Goal: Complete application form

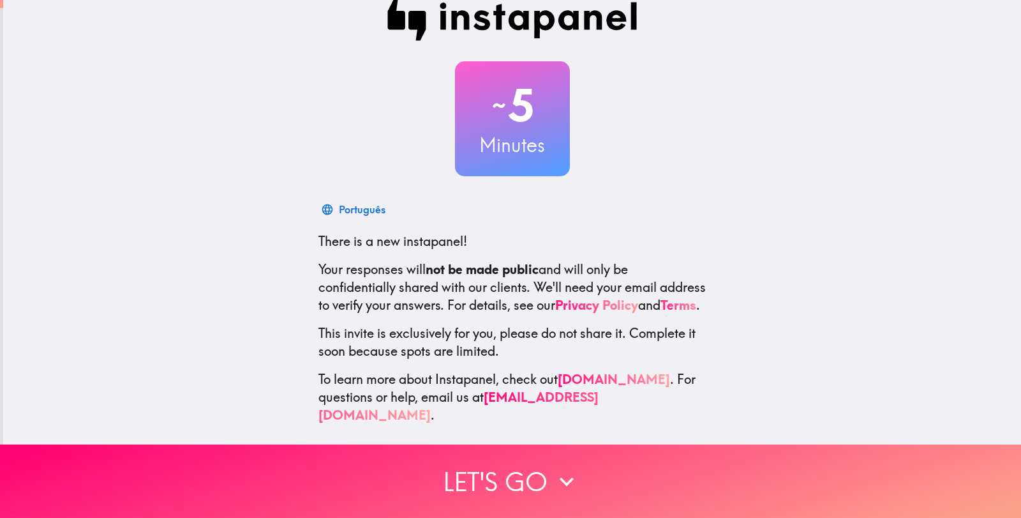
scroll to position [31, 0]
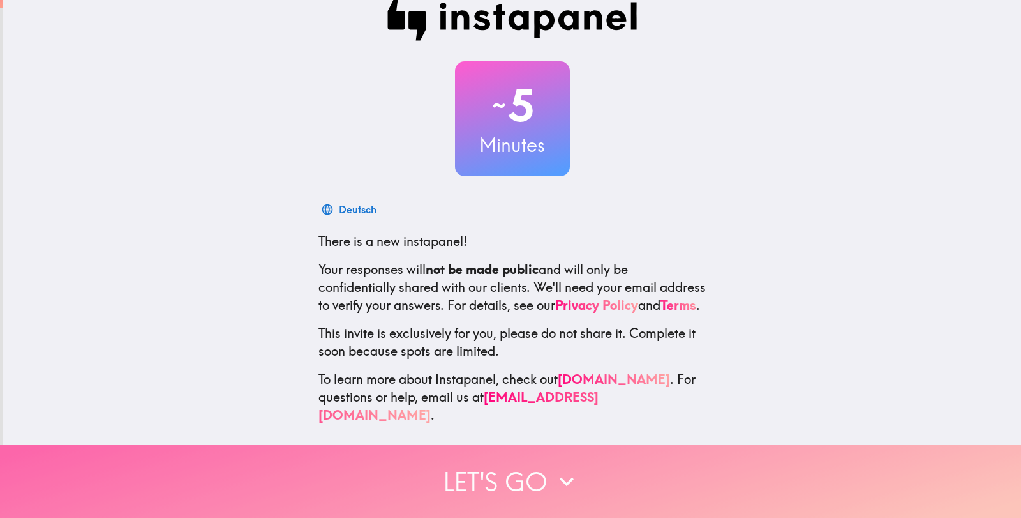
click at [490, 469] on button "Let's go" at bounding box center [510, 480] width 1021 height 73
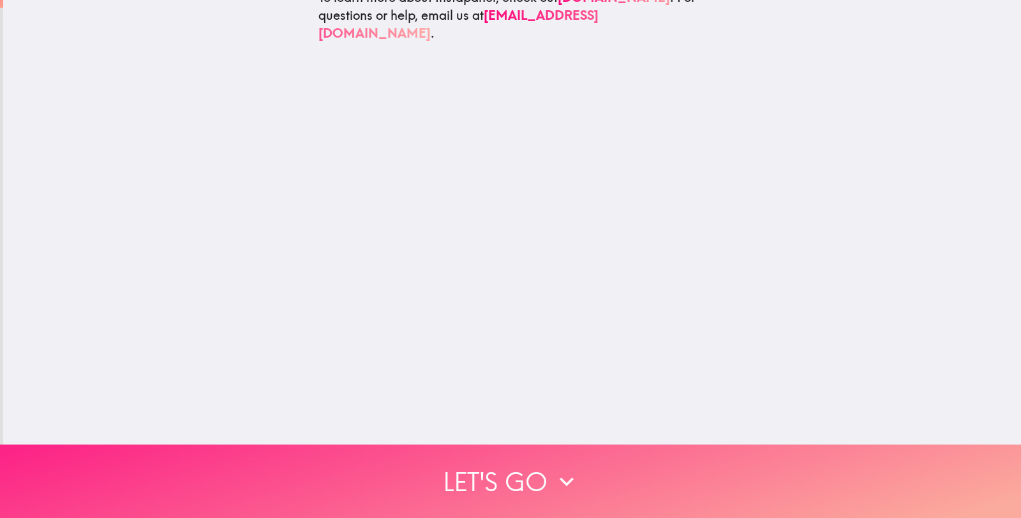
scroll to position [0, 0]
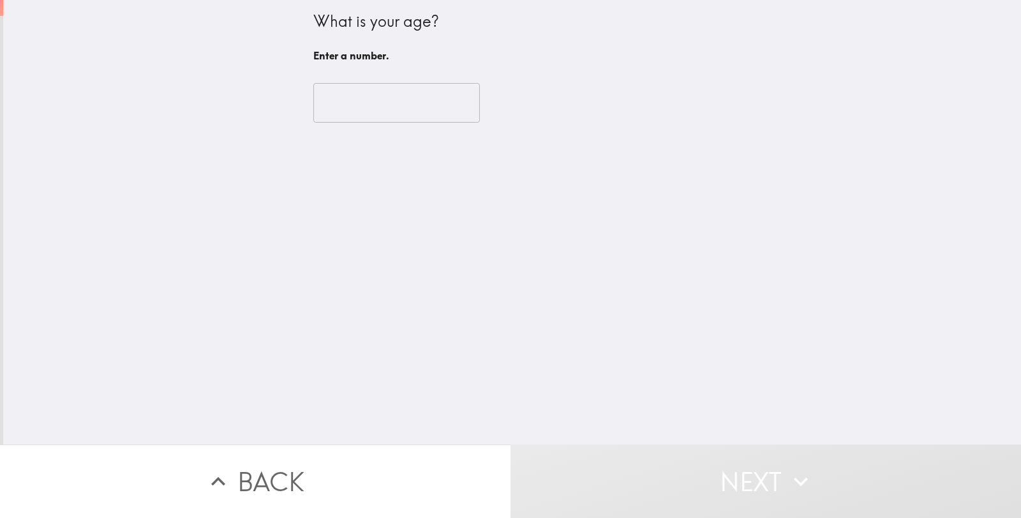
click at [393, 112] on input "number" at bounding box center [396, 103] width 167 height 40
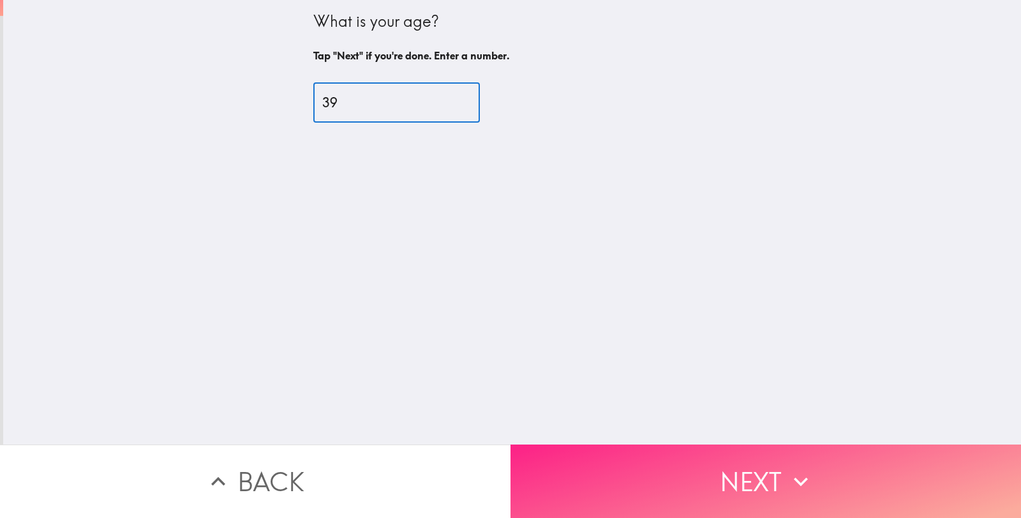
type input "39"
click at [602, 453] on button "Next" at bounding box center [766, 480] width 511 height 73
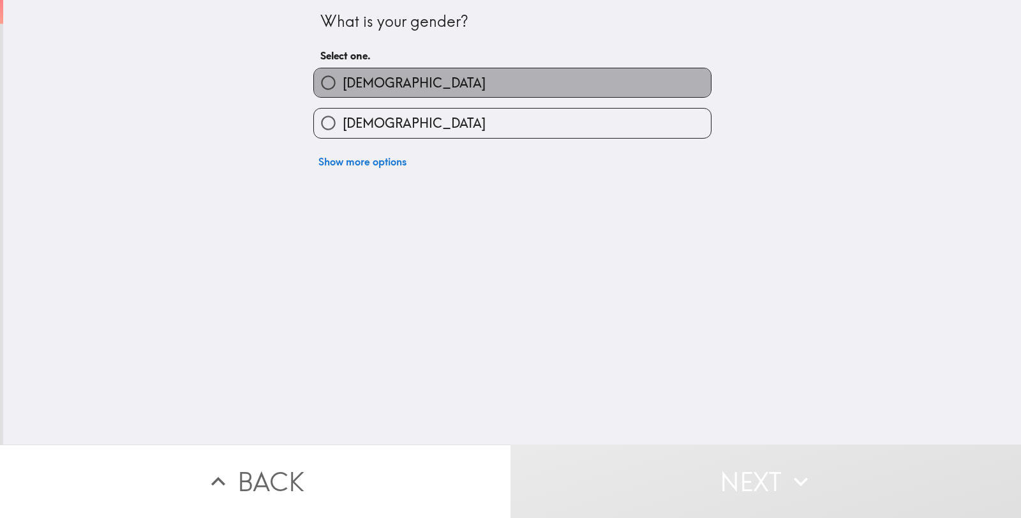
click at [389, 82] on label "[DEMOGRAPHIC_DATA]" at bounding box center [512, 82] width 397 height 29
click at [343, 82] on input "[DEMOGRAPHIC_DATA]" at bounding box center [328, 82] width 29 height 29
radio input "true"
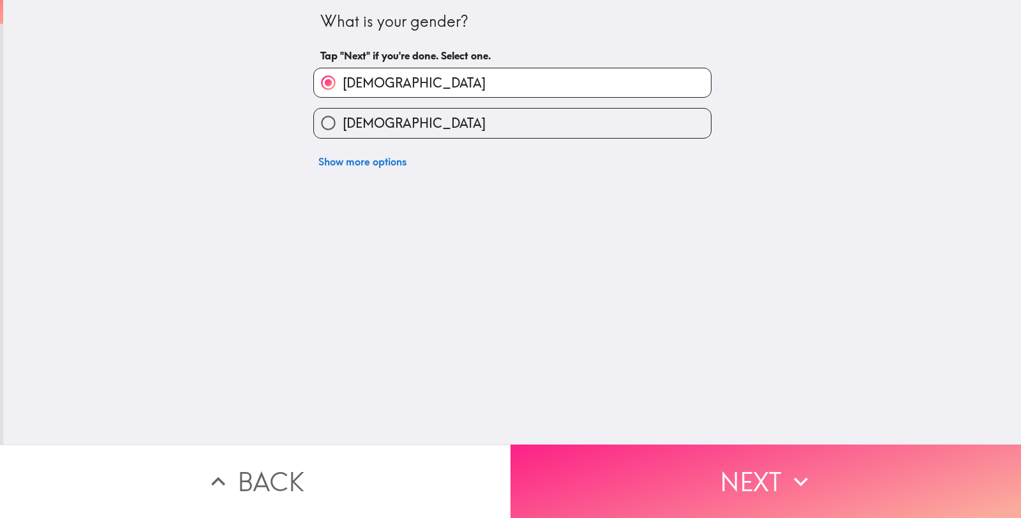
click at [621, 480] on button "Next" at bounding box center [766, 480] width 511 height 73
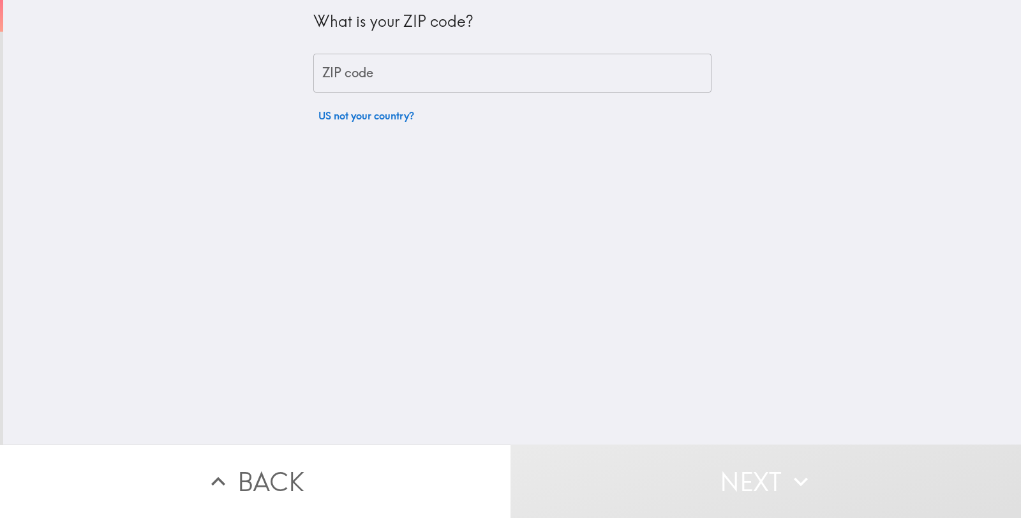
click at [586, 75] on input "ZIP code" at bounding box center [512, 74] width 398 height 40
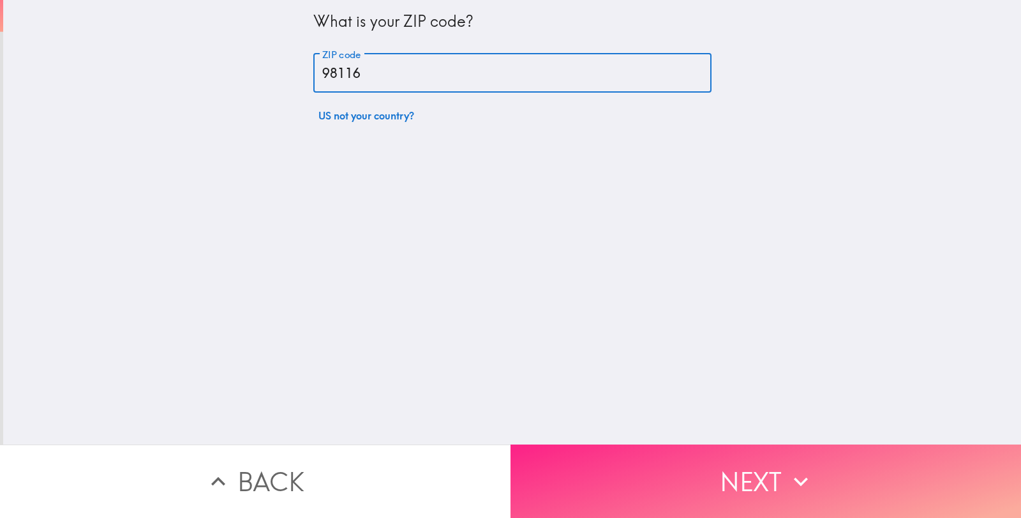
type input "98116"
click at [578, 480] on button "Next" at bounding box center [766, 480] width 511 height 73
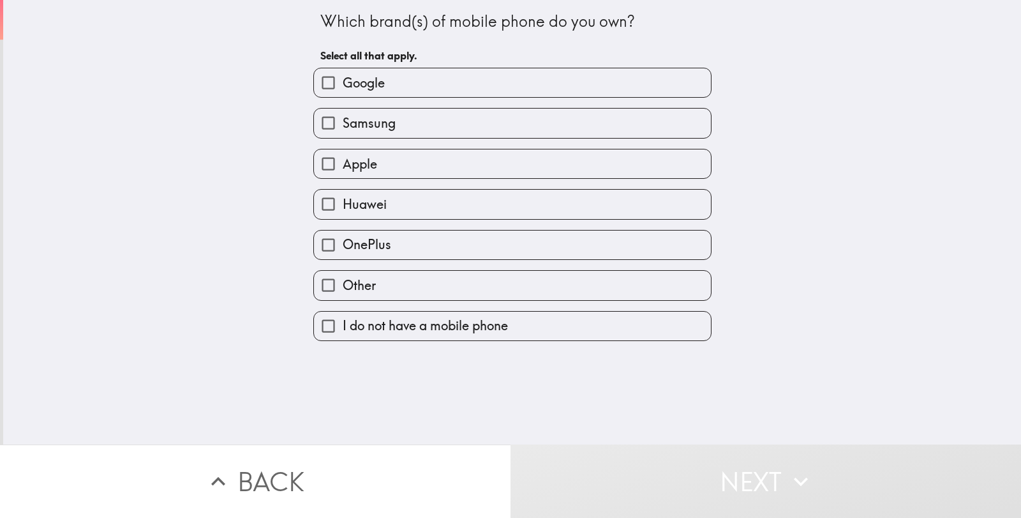
click at [384, 128] on span "Samsung" at bounding box center [369, 123] width 53 height 18
click at [343, 128] on input "Samsung" at bounding box center [328, 123] width 29 height 29
checkbox input "true"
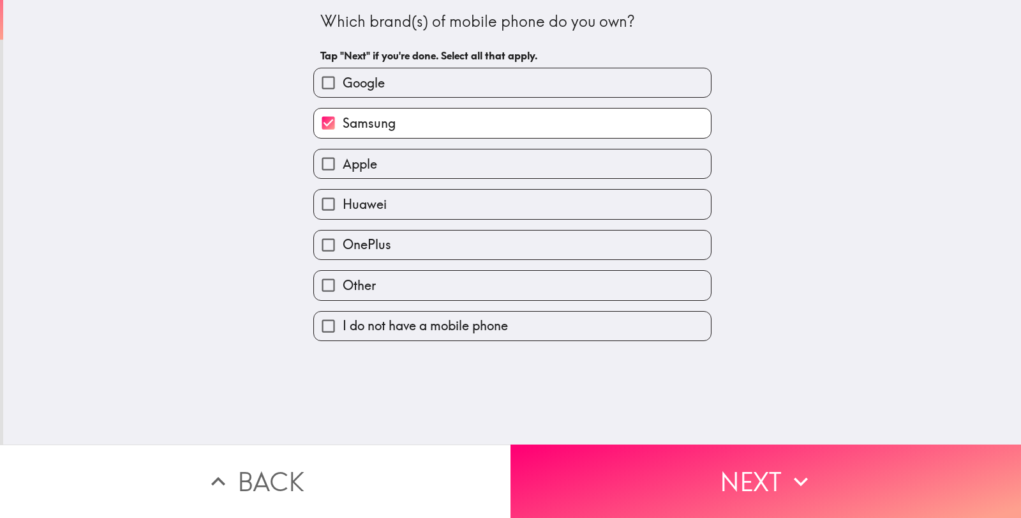
click at [378, 154] on label "Apple" at bounding box center [512, 163] width 397 height 29
click at [343, 154] on input "Apple" at bounding box center [328, 163] width 29 height 29
checkbox input "true"
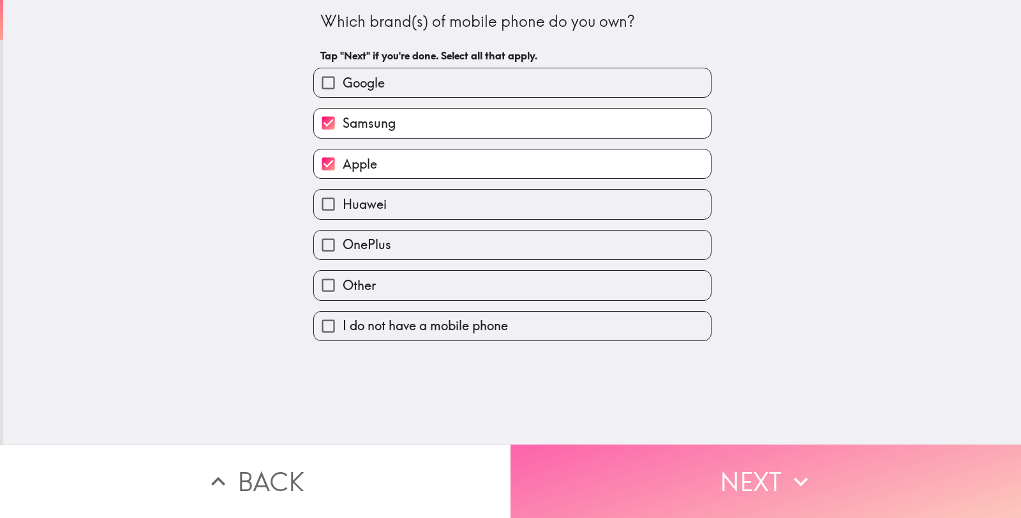
click at [611, 455] on button "Next" at bounding box center [766, 480] width 511 height 73
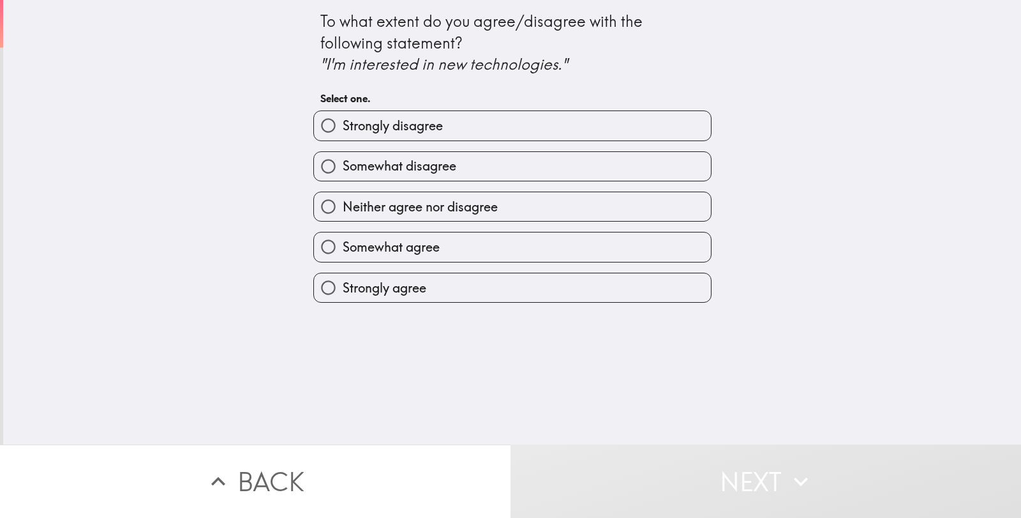
click at [370, 289] on span "Strongly agree" at bounding box center [385, 288] width 84 height 18
click at [343, 289] on input "Strongly agree" at bounding box center [328, 287] width 29 height 29
radio input "true"
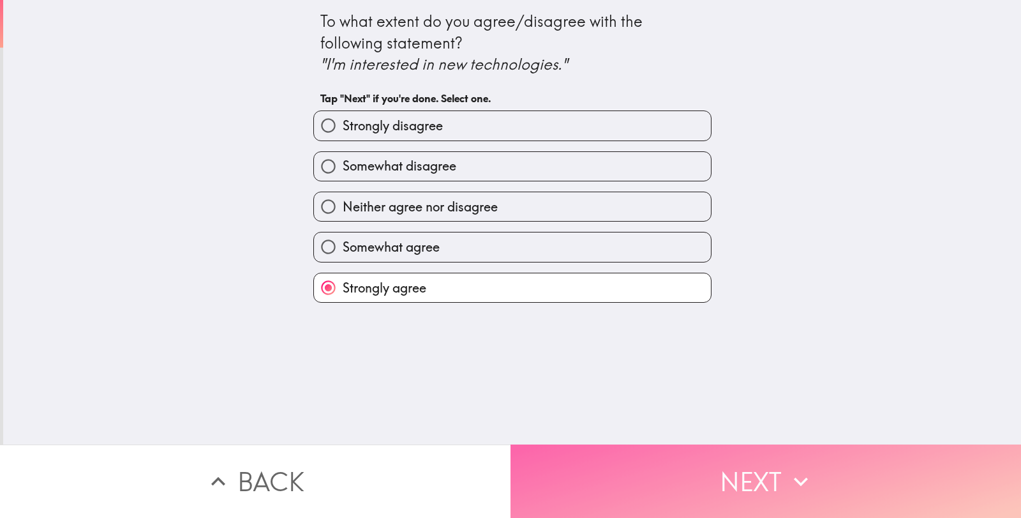
click at [655, 474] on button "Next" at bounding box center [766, 480] width 511 height 73
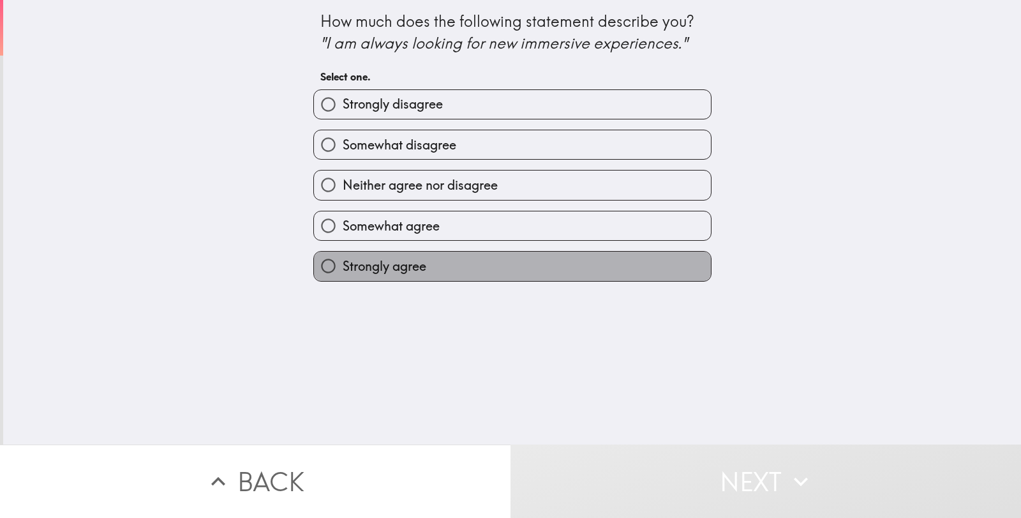
drag, startPoint x: 472, startPoint y: 254, endPoint x: 489, endPoint y: 264, distance: 19.7
click at [475, 254] on label "Strongly agree" at bounding box center [512, 266] width 397 height 29
click at [343, 254] on input "Strongly agree" at bounding box center [328, 266] width 29 height 29
radio input "true"
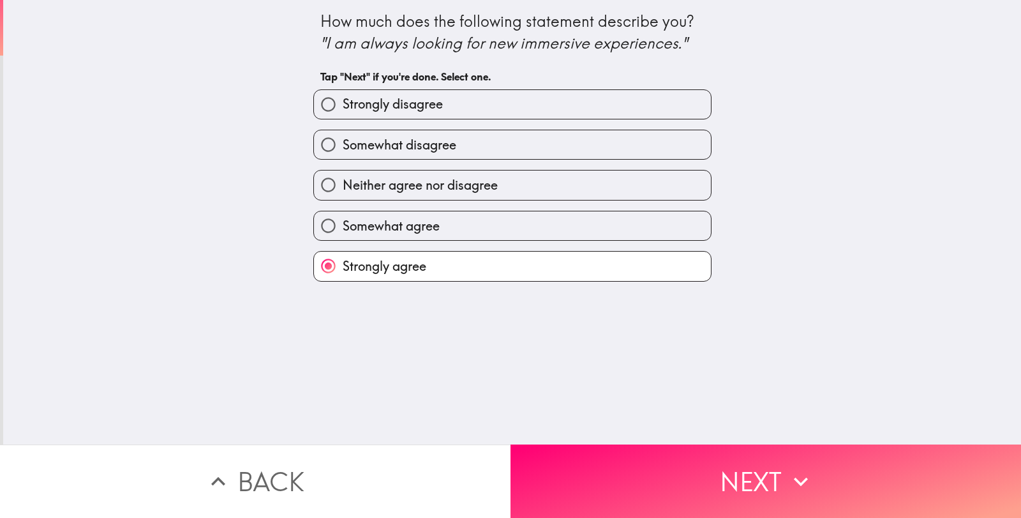
click at [628, 460] on button "Next" at bounding box center [766, 480] width 511 height 73
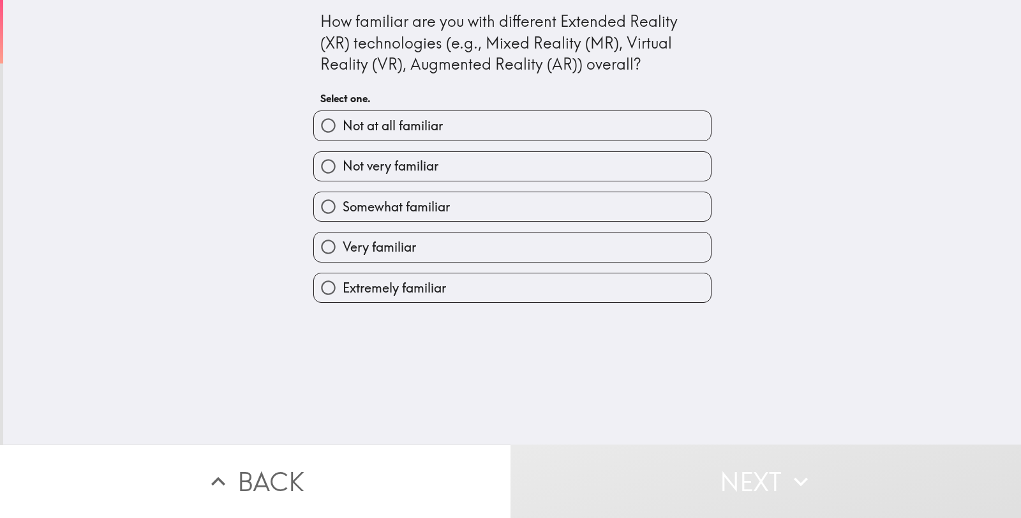
click at [456, 282] on label "Extremely familiar" at bounding box center [512, 287] width 397 height 29
click at [343, 282] on input "Extremely familiar" at bounding box center [328, 287] width 29 height 29
radio input "true"
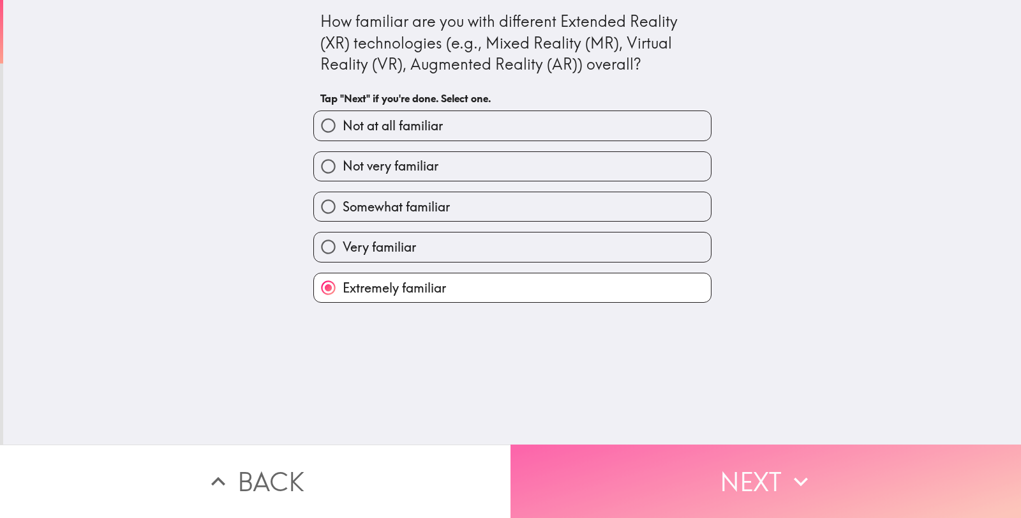
click at [617, 451] on button "Next" at bounding box center [766, 480] width 511 height 73
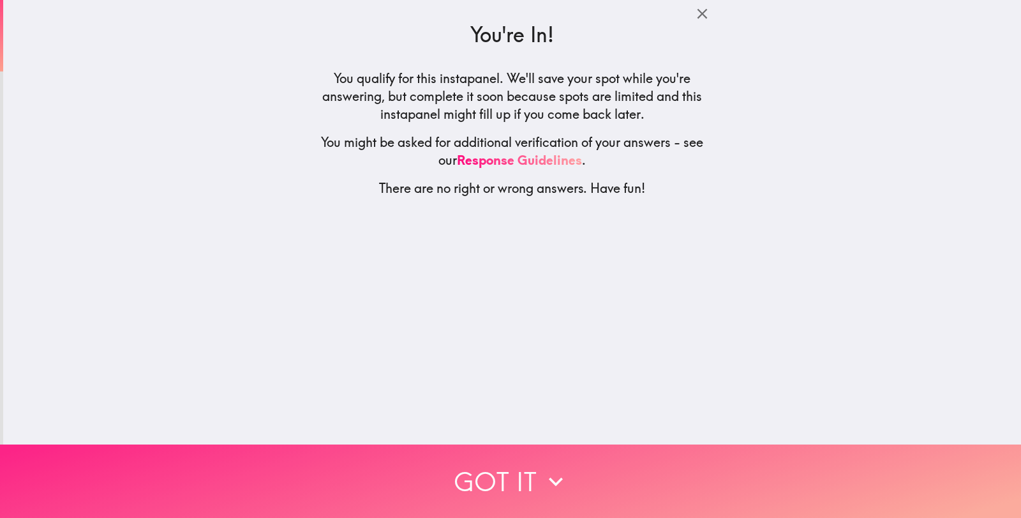
click at [500, 455] on button "Got it" at bounding box center [510, 480] width 1021 height 73
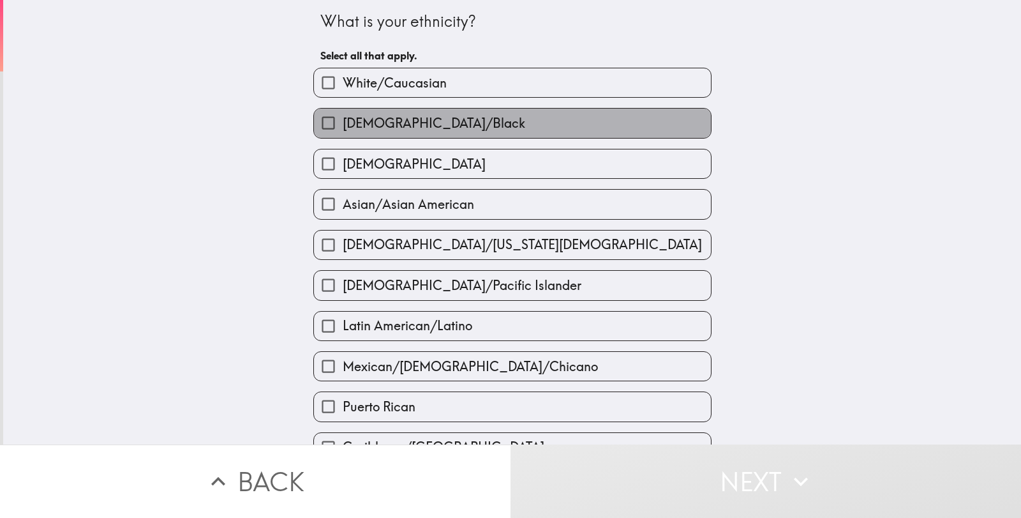
click at [389, 126] on span "[DEMOGRAPHIC_DATA]/Black" at bounding box center [434, 123] width 183 height 18
click at [343, 126] on input "[DEMOGRAPHIC_DATA]/Black" at bounding box center [328, 123] width 29 height 29
checkbox input "true"
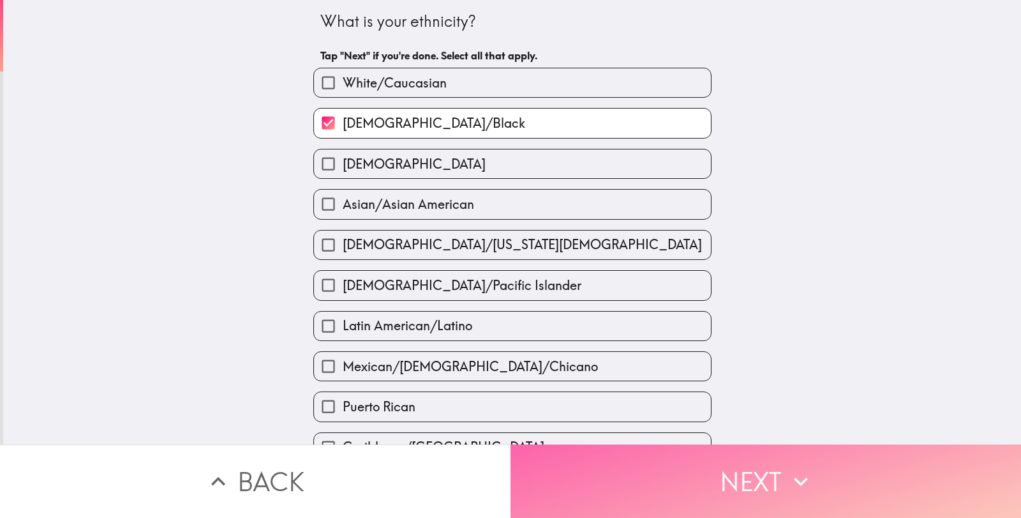
click at [700, 465] on button "Next" at bounding box center [766, 480] width 511 height 73
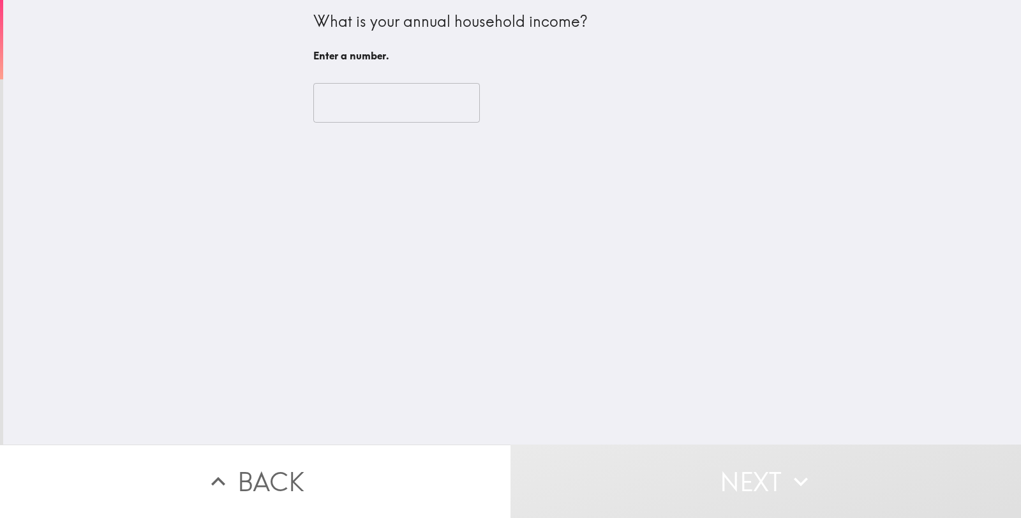
click at [405, 99] on input "number" at bounding box center [396, 103] width 167 height 40
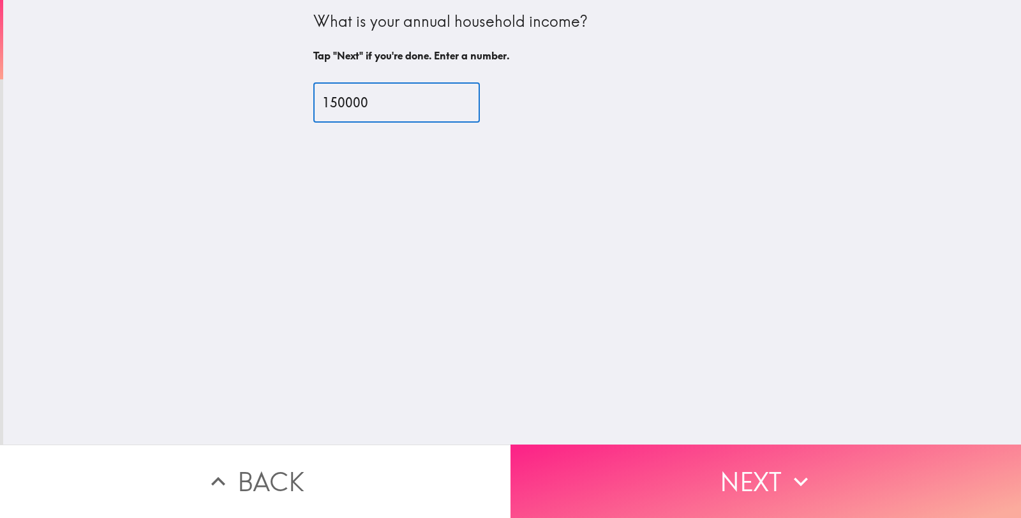
type input "150000"
click at [641, 478] on button "Next" at bounding box center [766, 480] width 511 height 73
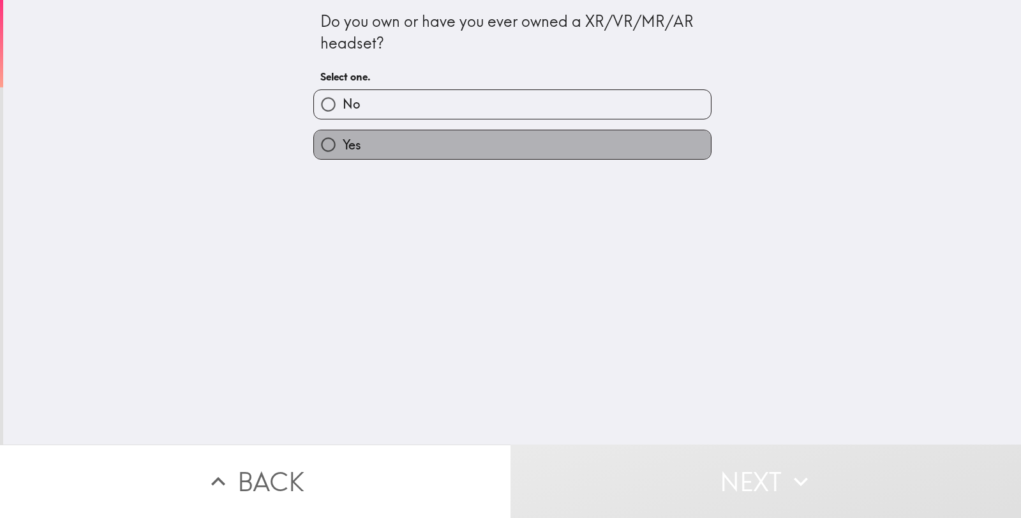
click at [418, 137] on label "Yes" at bounding box center [512, 144] width 397 height 29
click at [343, 137] on input "Yes" at bounding box center [328, 144] width 29 height 29
radio input "true"
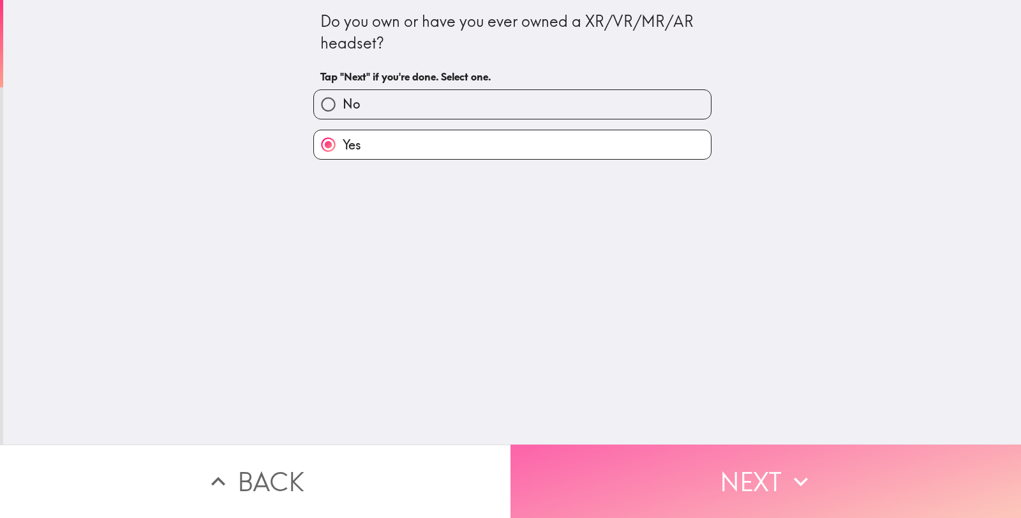
click at [601, 457] on button "Next" at bounding box center [766, 480] width 511 height 73
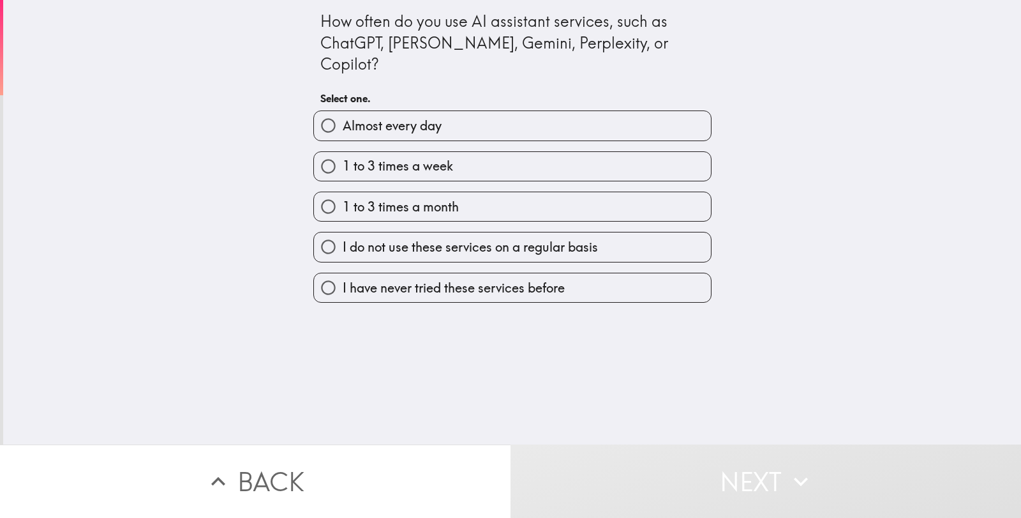
click at [473, 111] on label "Almost every day" at bounding box center [512, 125] width 397 height 29
click at [343, 111] on input "Almost every day" at bounding box center [328, 125] width 29 height 29
radio input "true"
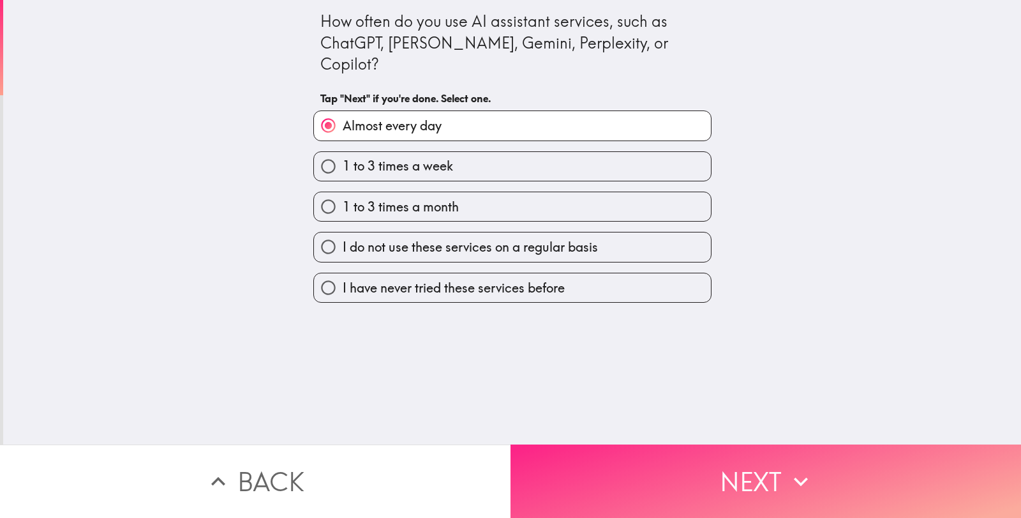
click at [630, 456] on button "Next" at bounding box center [766, 480] width 511 height 73
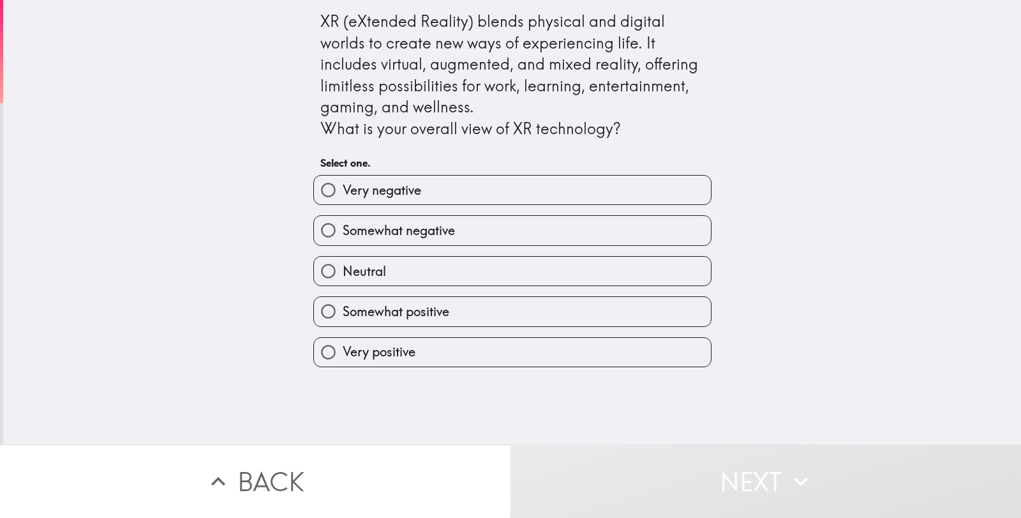
click at [418, 344] on label "Very positive" at bounding box center [512, 352] width 397 height 29
click at [343, 344] on input "Very positive" at bounding box center [328, 352] width 29 height 29
radio input "true"
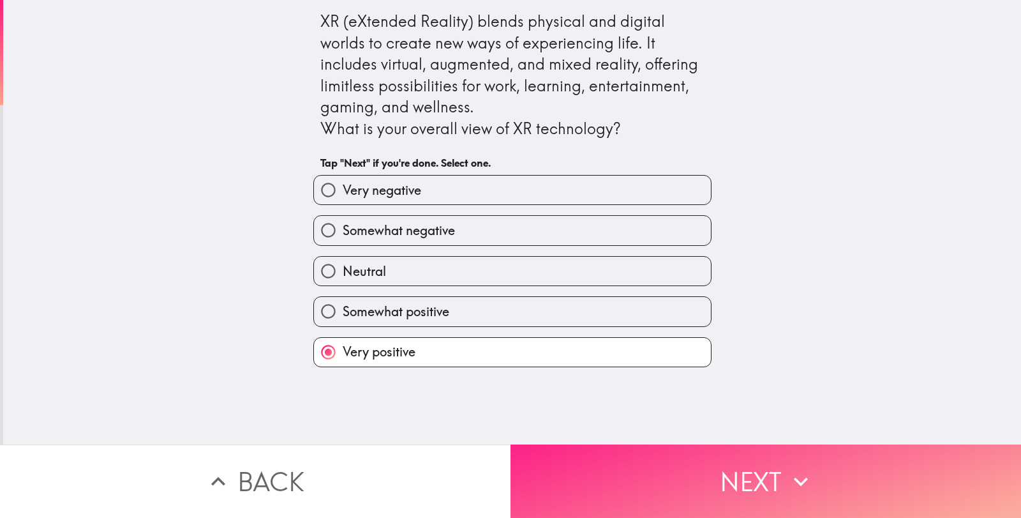
click at [651, 467] on button "Next" at bounding box center [766, 480] width 511 height 73
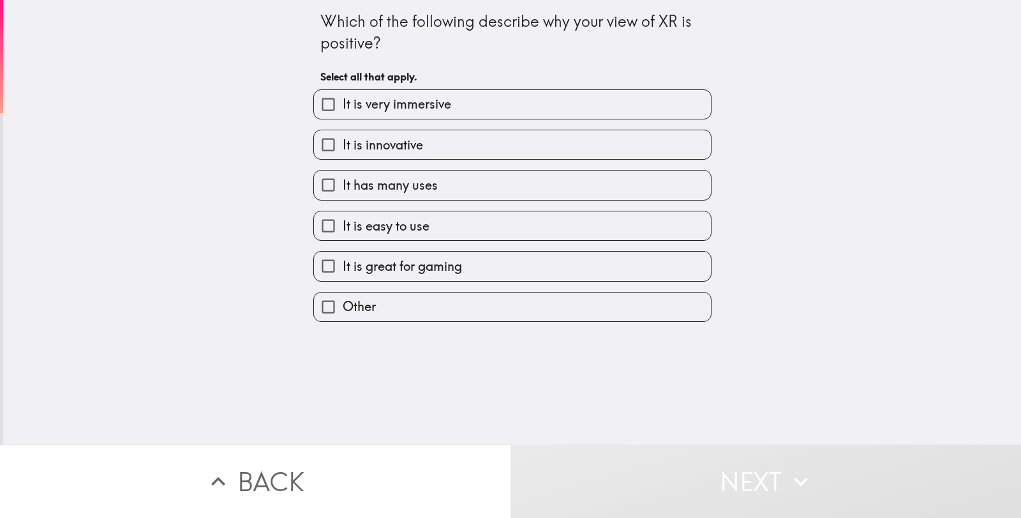
click at [380, 140] on span "It is innovative" at bounding box center [383, 145] width 80 height 18
click at [343, 140] on input "It is innovative" at bounding box center [328, 144] width 29 height 29
checkbox input "true"
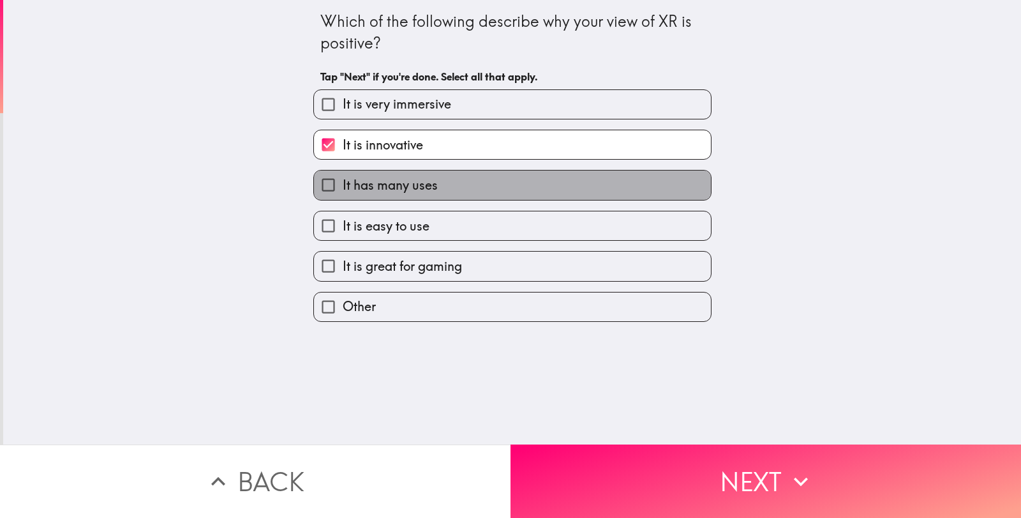
click at [380, 186] on span "It has many uses" at bounding box center [390, 185] width 95 height 18
click at [343, 186] on input "It has many uses" at bounding box center [328, 184] width 29 height 29
checkbox input "true"
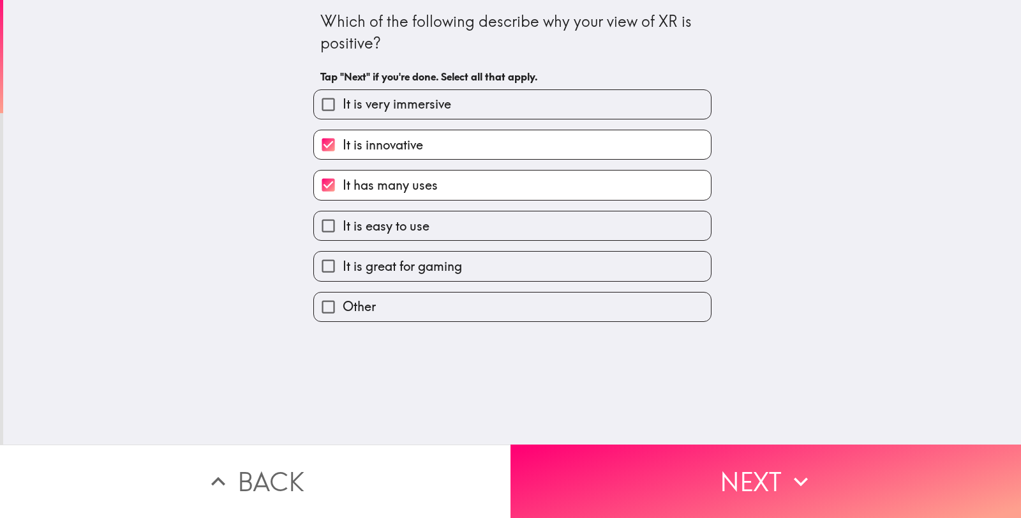
click at [381, 223] on span "It is easy to use" at bounding box center [386, 226] width 87 height 18
click at [343, 223] on input "It is easy to use" at bounding box center [328, 225] width 29 height 29
checkbox input "true"
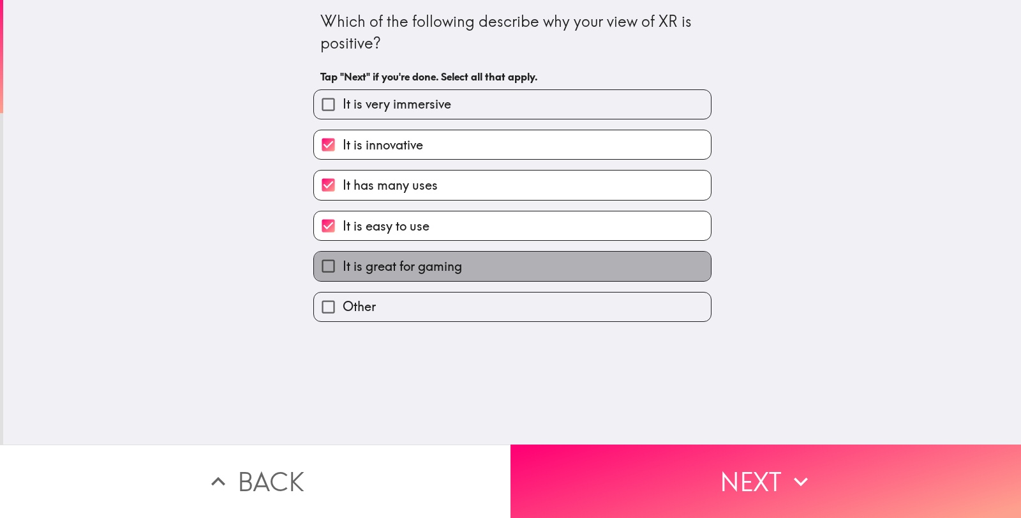
click at [390, 274] on span "It is great for gaming" at bounding box center [402, 266] width 119 height 18
click at [343, 274] on input "It is great for gaming" at bounding box center [328, 266] width 29 height 29
checkbox input "true"
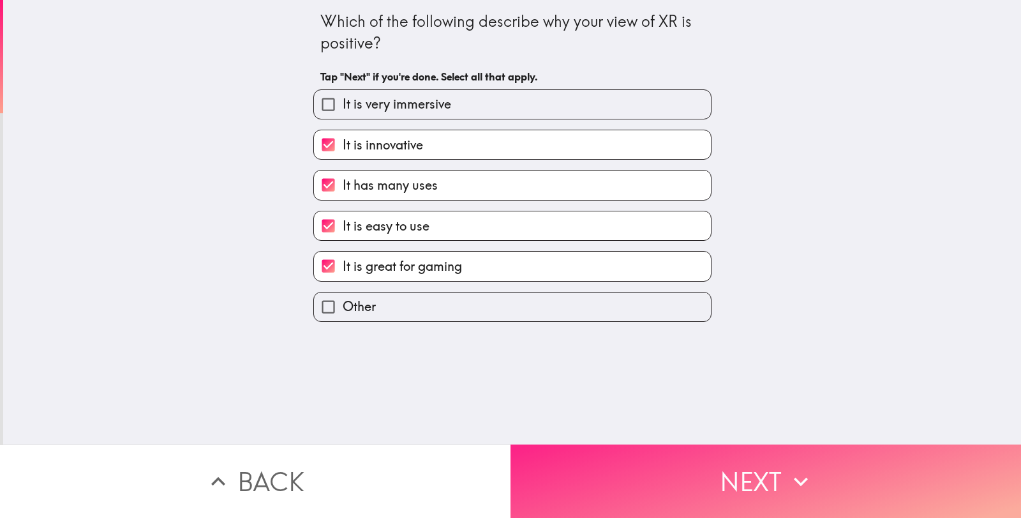
click at [700, 470] on button "Next" at bounding box center [766, 480] width 511 height 73
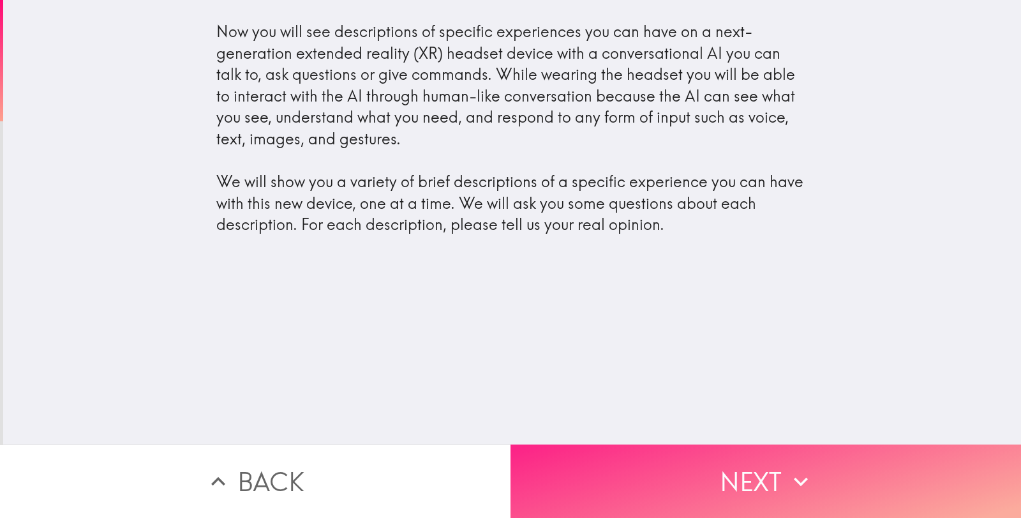
click at [763, 450] on button "Next" at bounding box center [766, 480] width 511 height 73
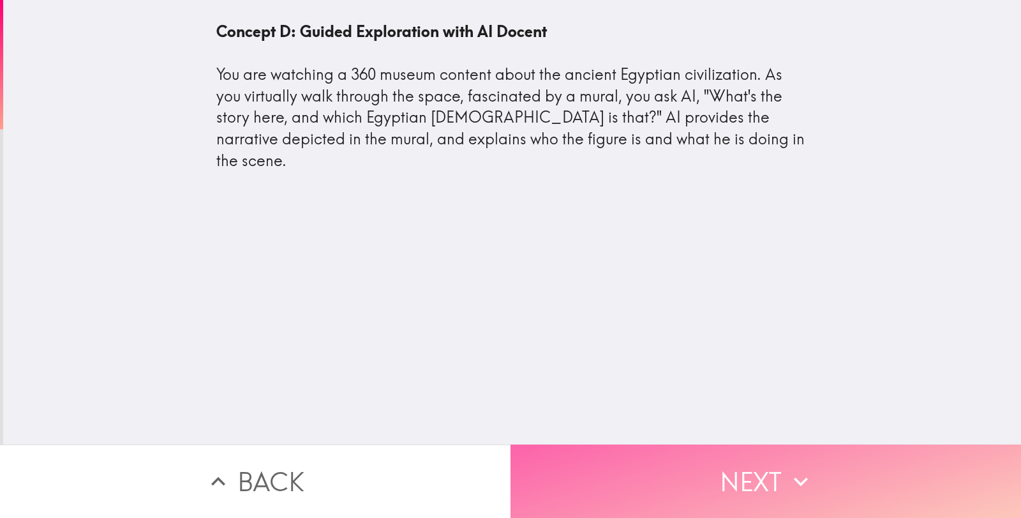
click at [696, 469] on button "Next" at bounding box center [766, 480] width 511 height 73
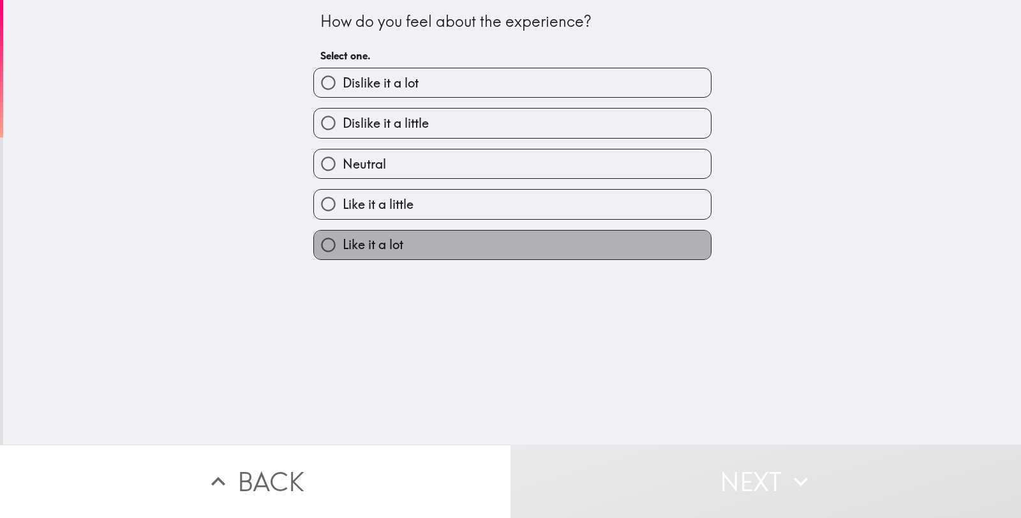
click at [374, 243] on span "Like it a lot" at bounding box center [373, 245] width 61 height 18
click at [343, 243] on input "Like it a lot" at bounding box center [328, 244] width 29 height 29
radio input "true"
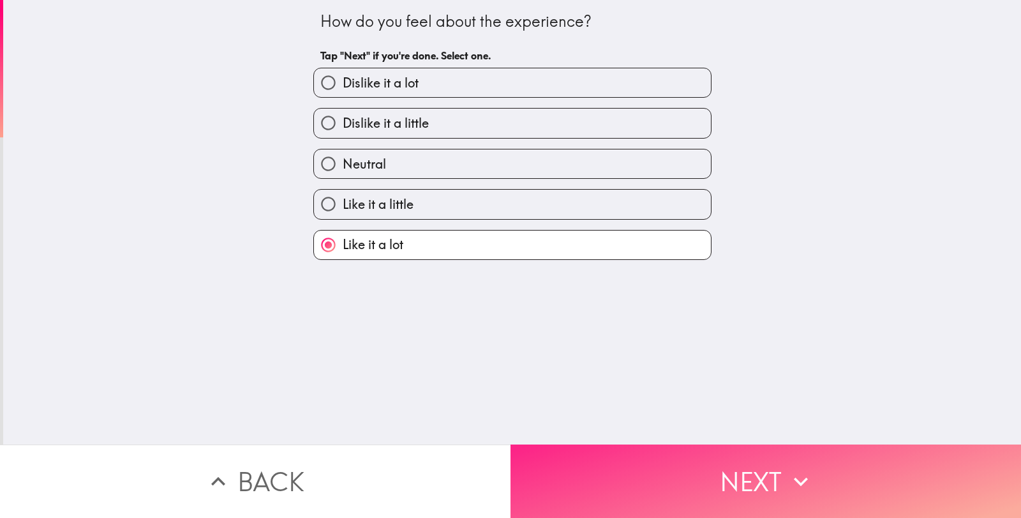
click at [597, 474] on button "Next" at bounding box center [766, 480] width 511 height 73
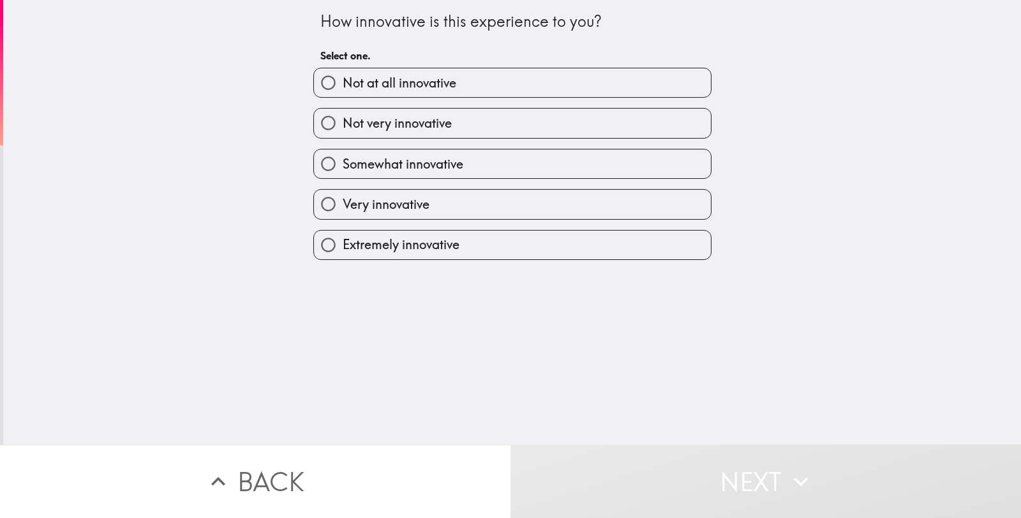
click at [419, 239] on span "Extremely innovative" at bounding box center [401, 245] width 117 height 18
click at [343, 239] on input "Extremely innovative" at bounding box center [328, 244] width 29 height 29
radio input "true"
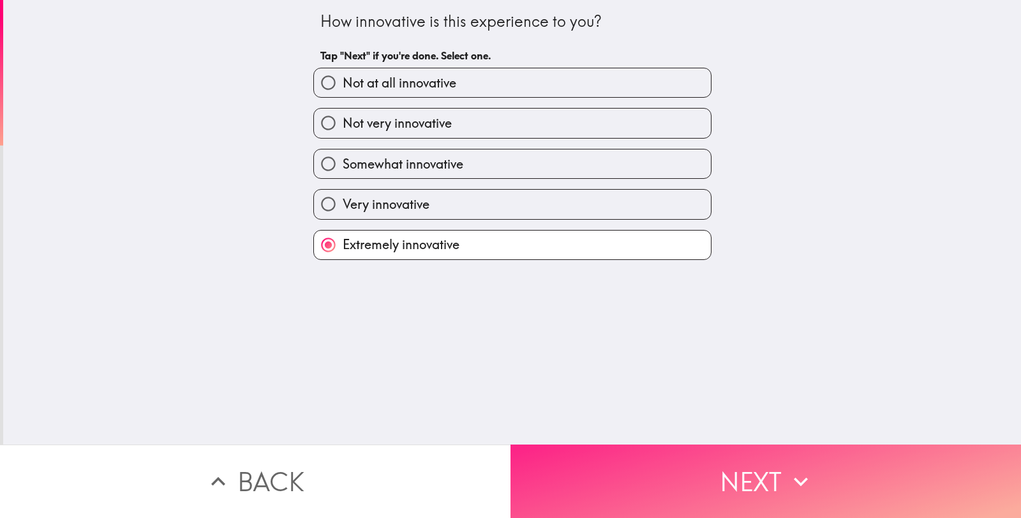
click at [623, 457] on button "Next" at bounding box center [766, 480] width 511 height 73
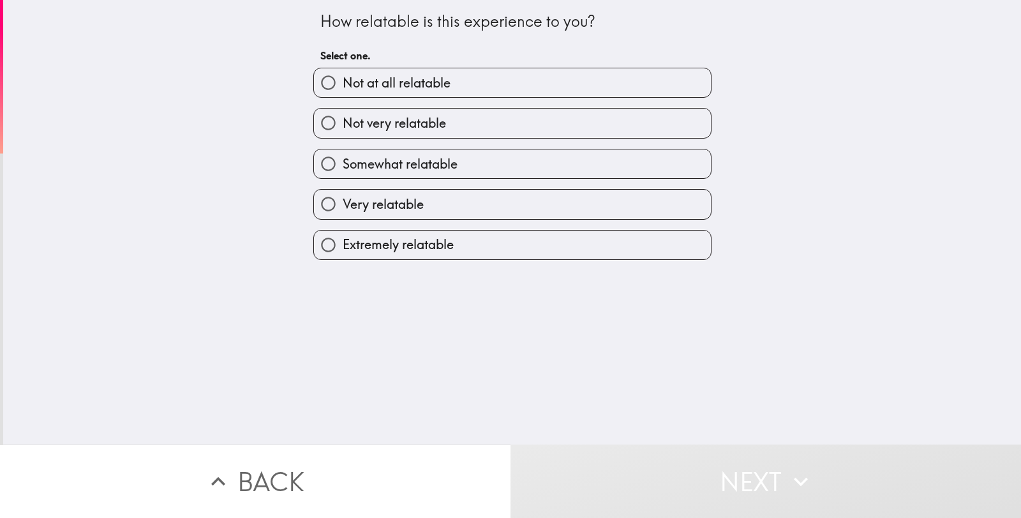
click at [492, 241] on label "Extremely relatable" at bounding box center [512, 244] width 397 height 29
click at [343, 241] on input "Extremely relatable" at bounding box center [328, 244] width 29 height 29
radio input "true"
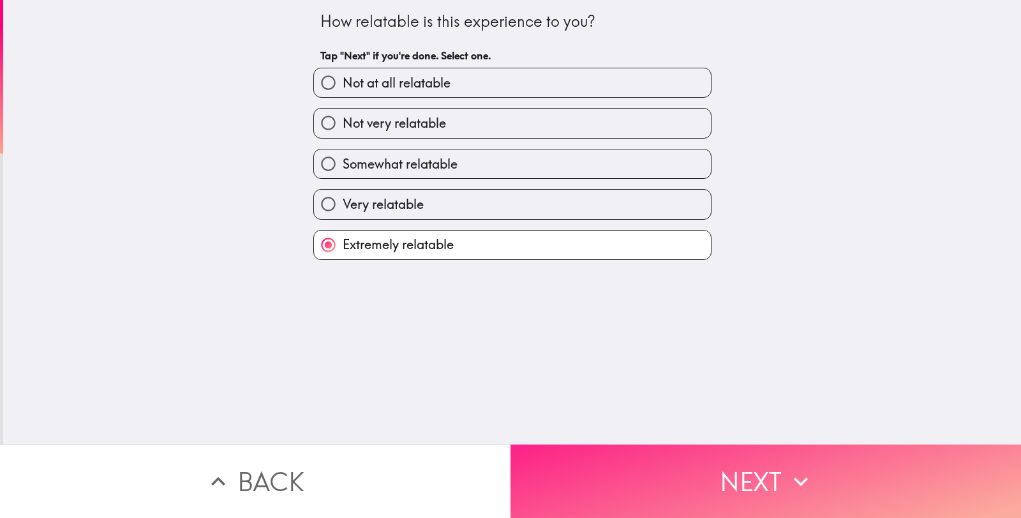
click at [707, 461] on button "Next" at bounding box center [766, 480] width 511 height 73
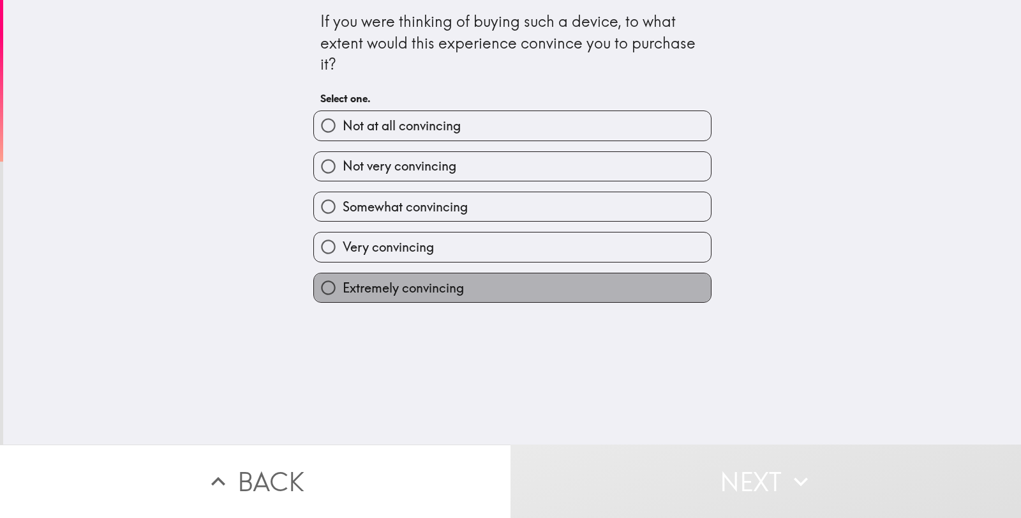
click at [486, 288] on label "Extremely convincing" at bounding box center [512, 287] width 397 height 29
click at [343, 288] on input "Extremely convincing" at bounding box center [328, 287] width 29 height 29
radio input "true"
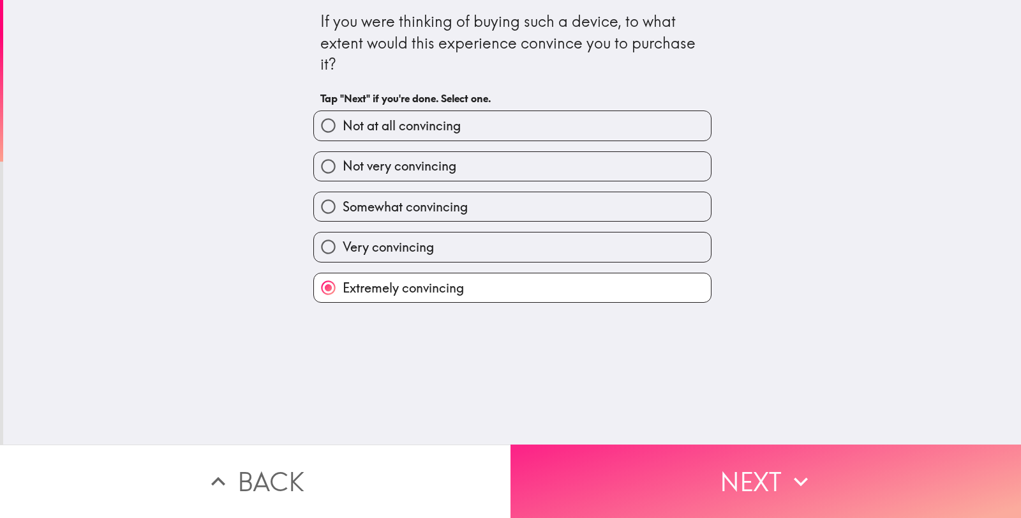
click at [679, 479] on button "Next" at bounding box center [766, 480] width 511 height 73
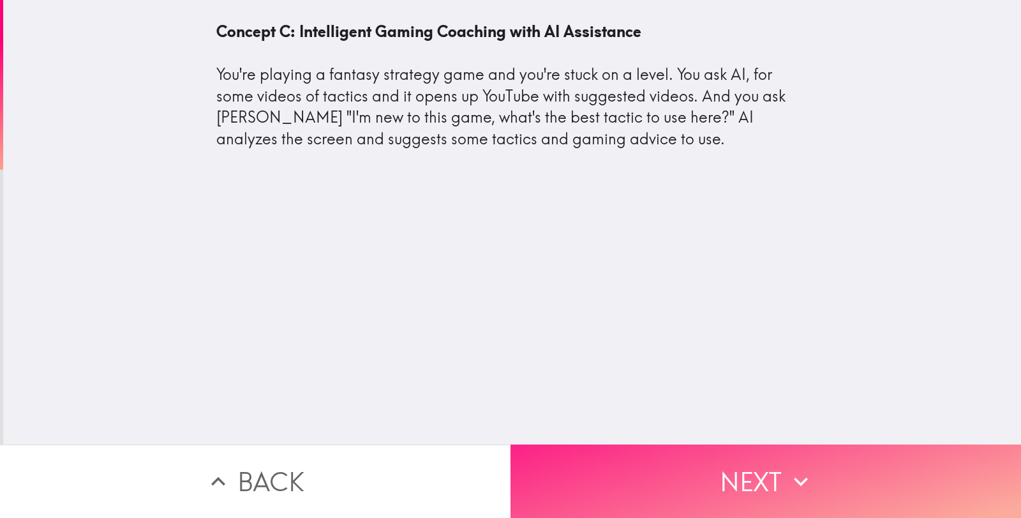
click at [676, 461] on button "Next" at bounding box center [766, 480] width 511 height 73
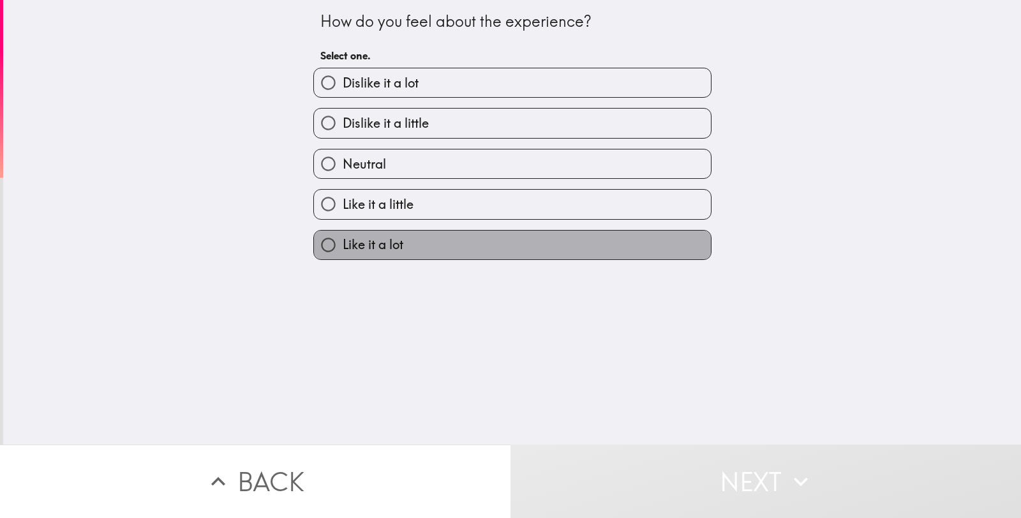
click at [472, 248] on label "Like it a lot" at bounding box center [512, 244] width 397 height 29
click at [343, 248] on input "Like it a lot" at bounding box center [328, 244] width 29 height 29
radio input "true"
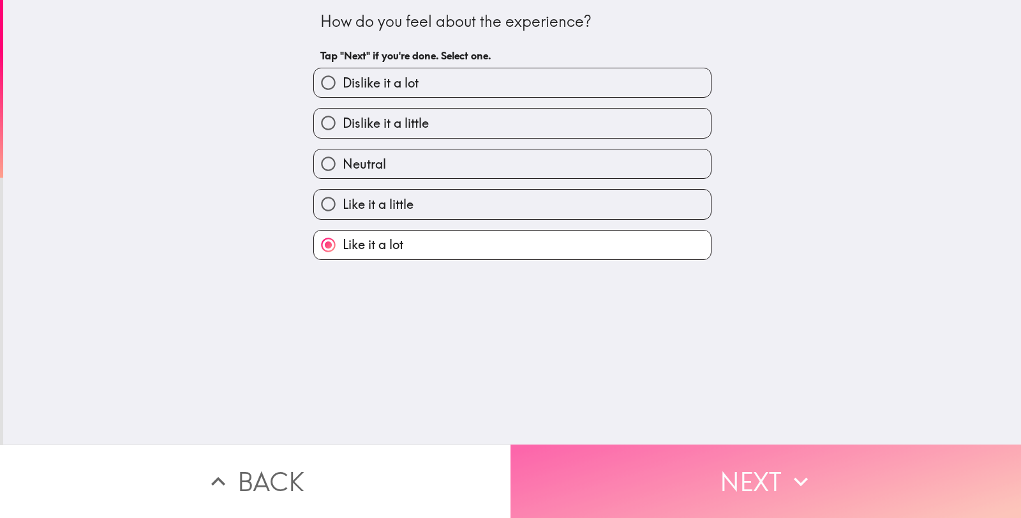
click at [626, 479] on button "Next" at bounding box center [766, 480] width 511 height 73
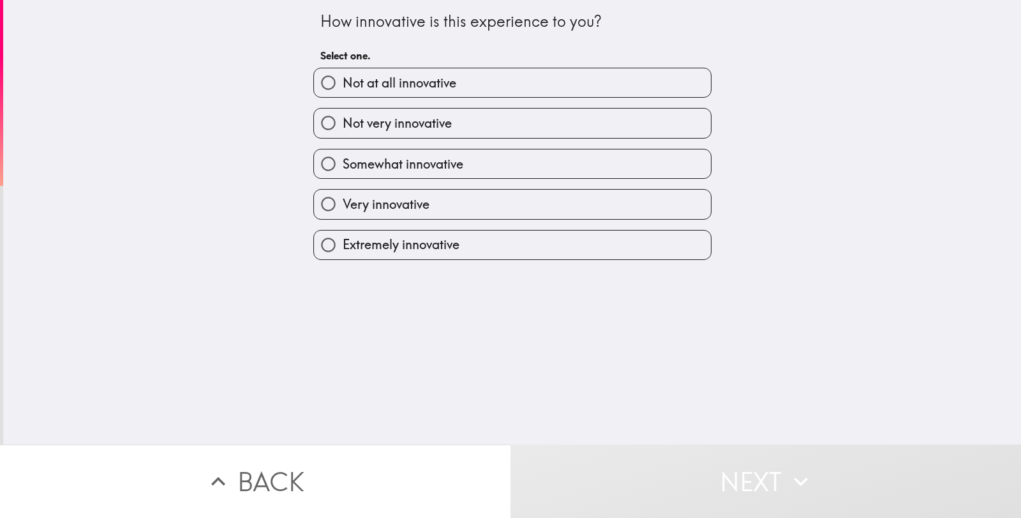
click at [450, 245] on span "Extremely innovative" at bounding box center [401, 245] width 117 height 18
click at [343, 245] on input "Extremely innovative" at bounding box center [328, 244] width 29 height 29
radio input "true"
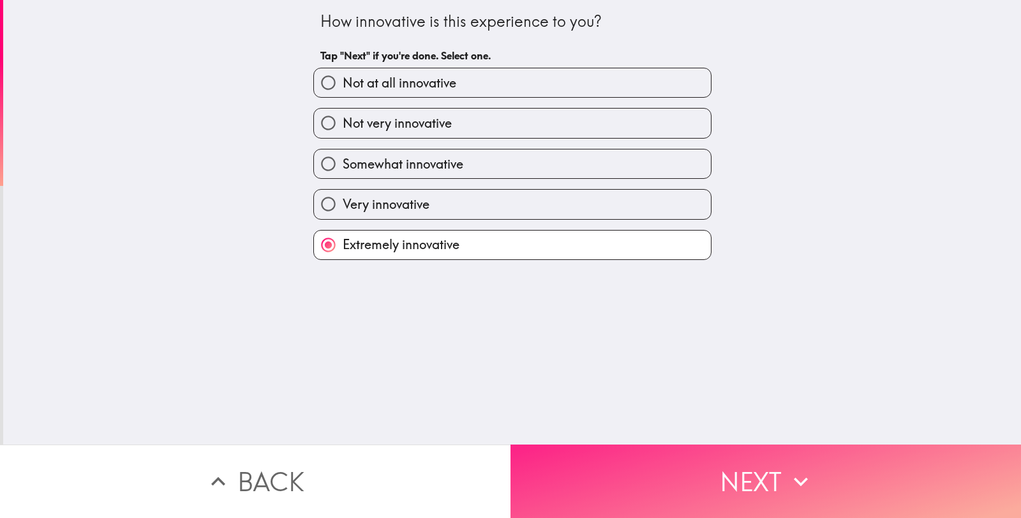
click at [712, 472] on button "Next" at bounding box center [766, 480] width 511 height 73
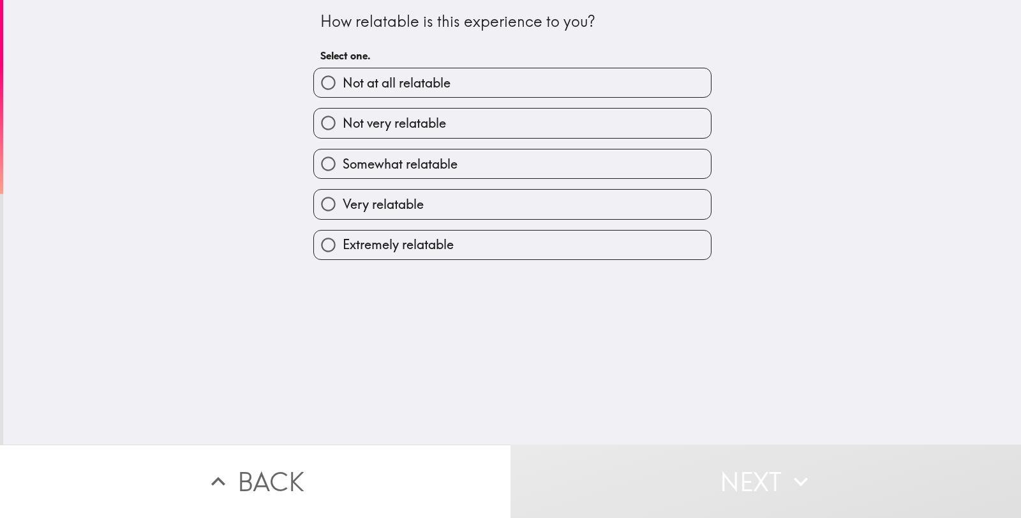
click at [423, 238] on span "Extremely relatable" at bounding box center [398, 245] width 111 height 18
click at [343, 238] on input "Extremely relatable" at bounding box center [328, 244] width 29 height 29
radio input "true"
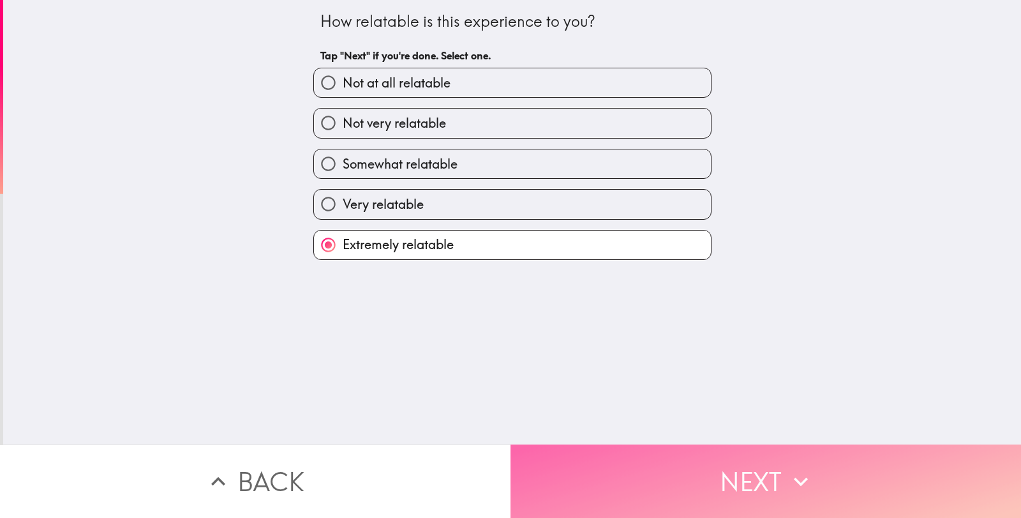
click at [724, 449] on button "Next" at bounding box center [766, 480] width 511 height 73
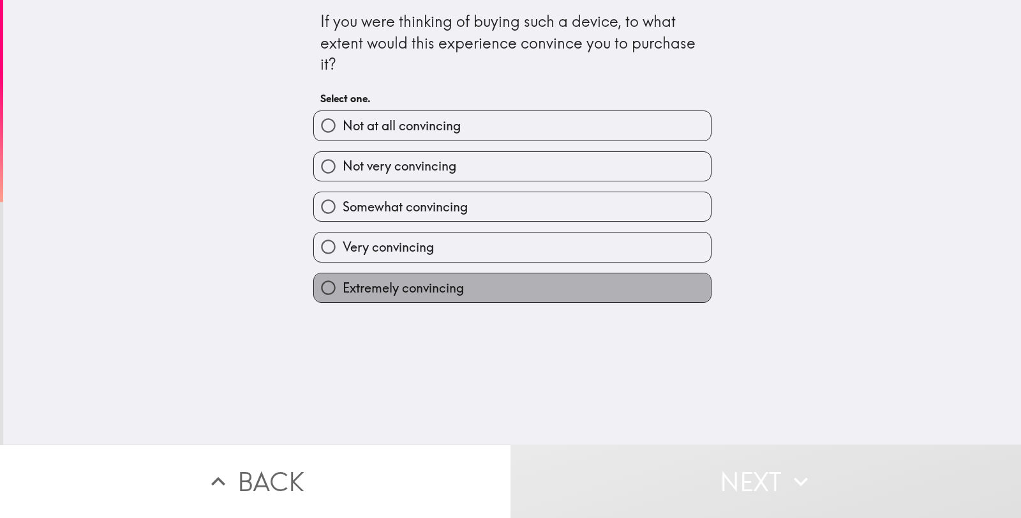
click at [439, 278] on label "Extremely convincing" at bounding box center [512, 287] width 397 height 29
click at [343, 278] on input "Extremely convincing" at bounding box center [328, 287] width 29 height 29
radio input "true"
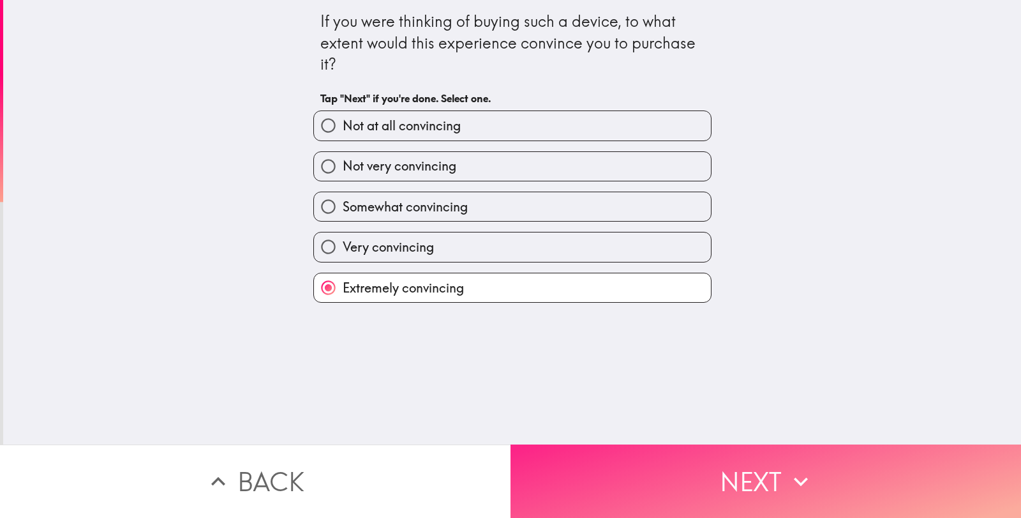
click at [685, 454] on button "Next" at bounding box center [766, 480] width 511 height 73
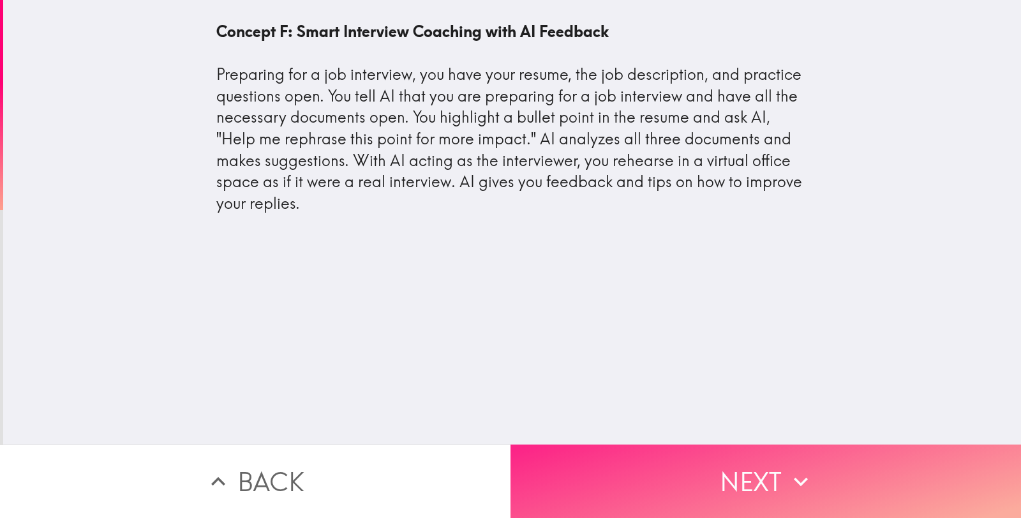
click at [700, 486] on button "Next" at bounding box center [766, 480] width 511 height 73
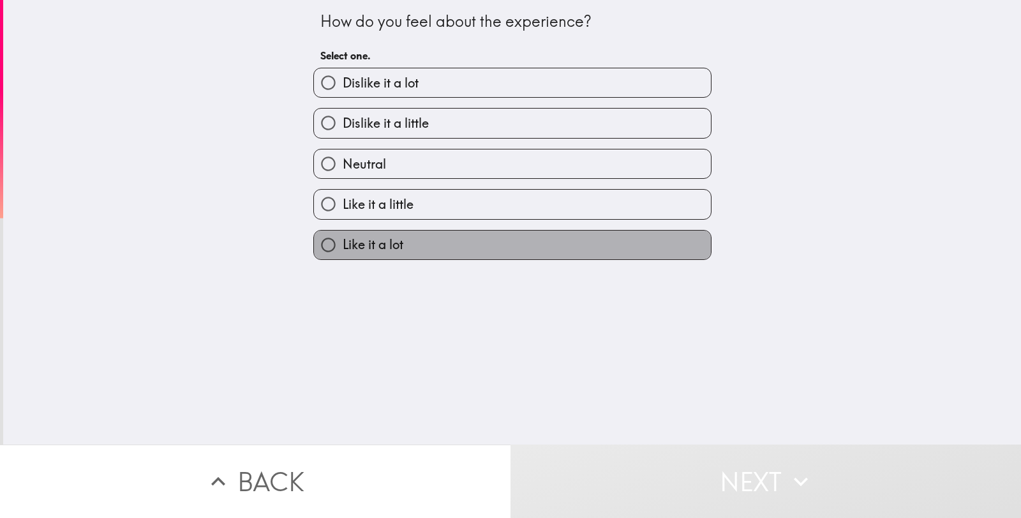
click at [396, 248] on label "Like it a lot" at bounding box center [512, 244] width 397 height 29
click at [343, 248] on input "Like it a lot" at bounding box center [328, 244] width 29 height 29
radio input "true"
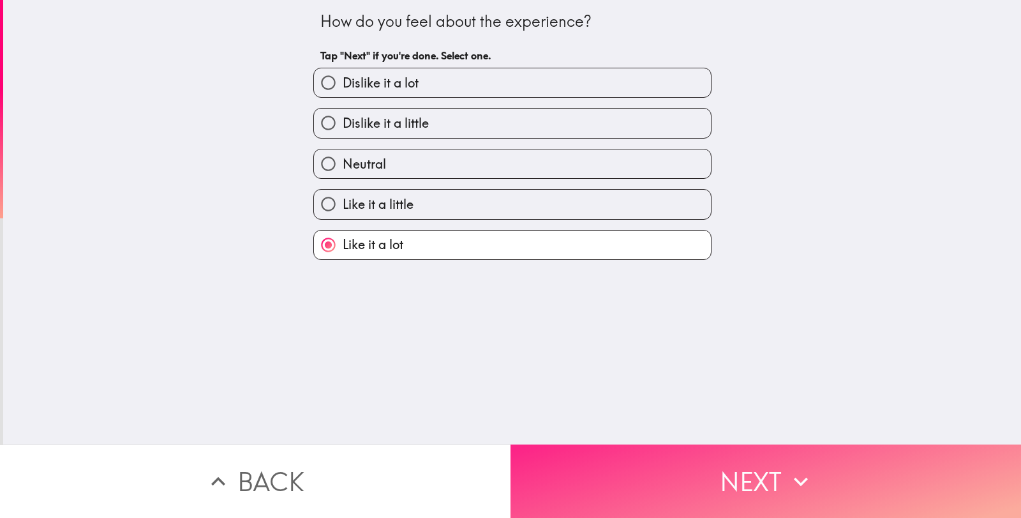
click at [631, 451] on button "Next" at bounding box center [766, 480] width 511 height 73
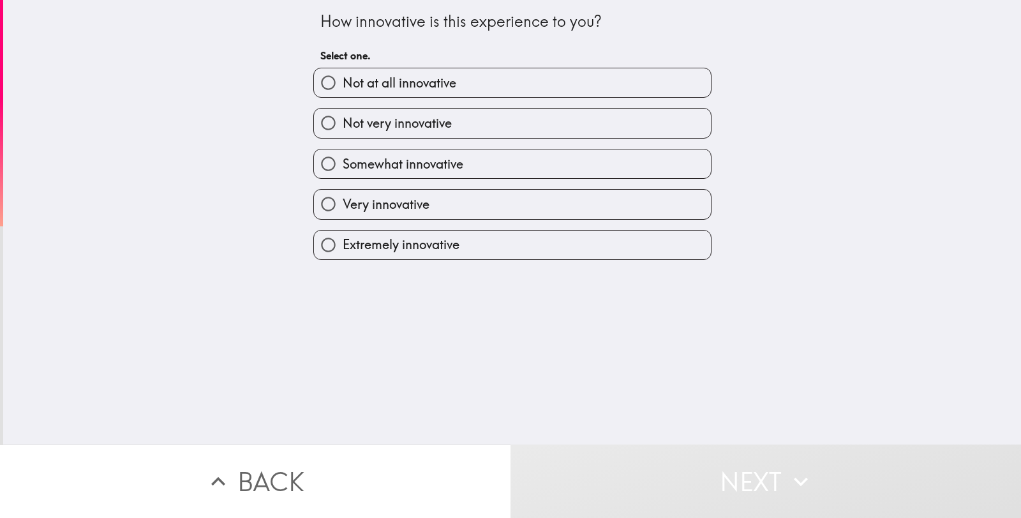
click at [481, 248] on label "Extremely innovative" at bounding box center [512, 244] width 397 height 29
click at [343, 248] on input "Extremely innovative" at bounding box center [328, 244] width 29 height 29
radio input "true"
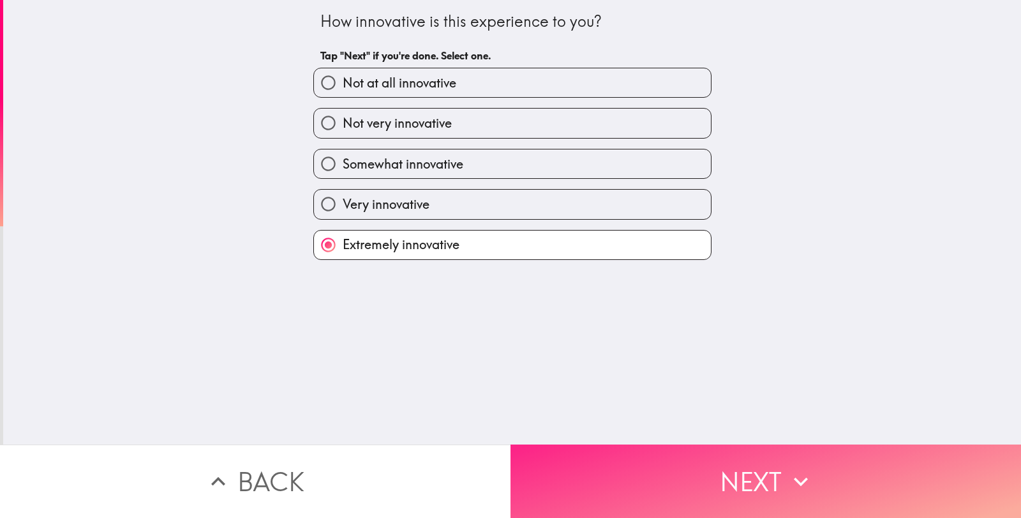
click at [629, 451] on button "Next" at bounding box center [766, 480] width 511 height 73
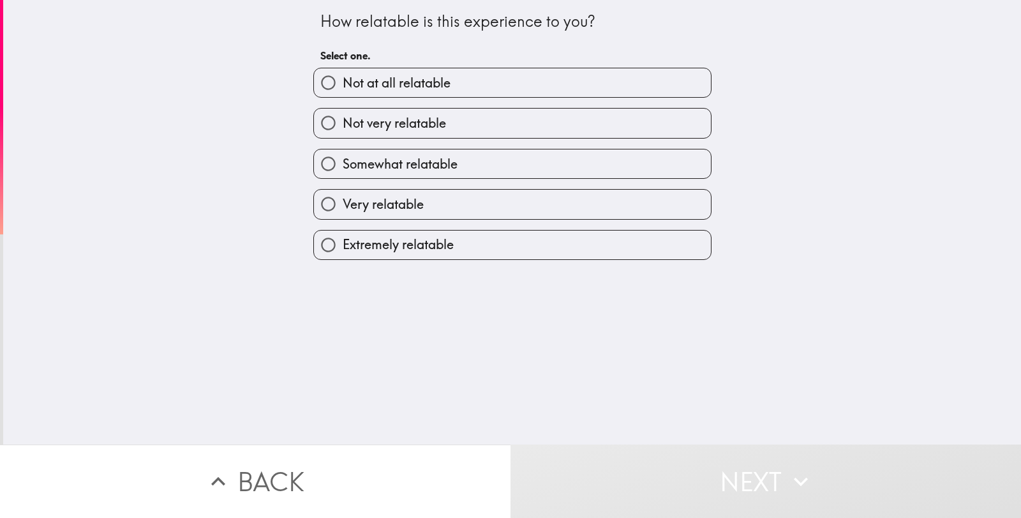
click at [478, 246] on label "Extremely relatable" at bounding box center [512, 244] width 397 height 29
click at [343, 246] on input "Extremely relatable" at bounding box center [328, 244] width 29 height 29
radio input "true"
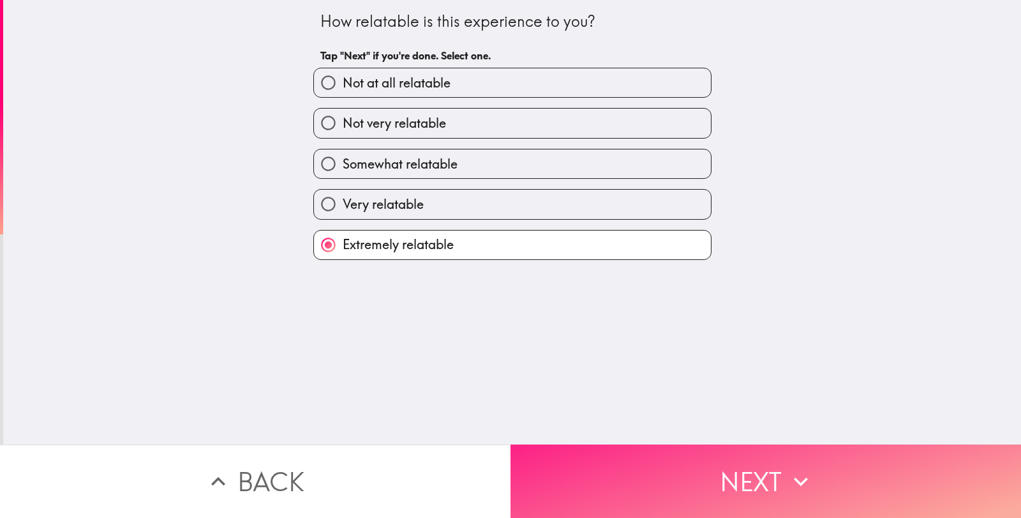
click at [666, 471] on button "Next" at bounding box center [766, 480] width 511 height 73
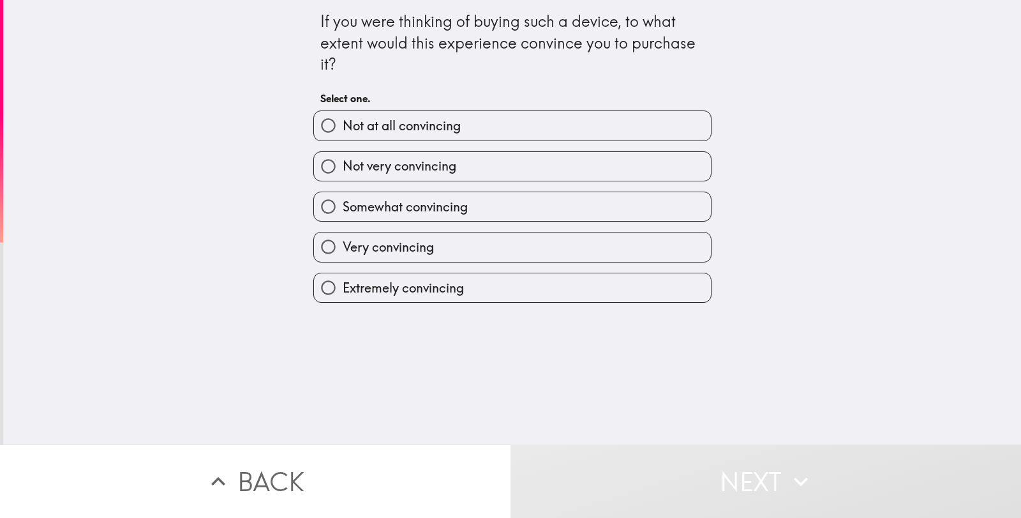
click at [515, 288] on label "Extremely convincing" at bounding box center [512, 287] width 397 height 29
click at [343, 288] on input "Extremely convincing" at bounding box center [328, 287] width 29 height 29
radio input "true"
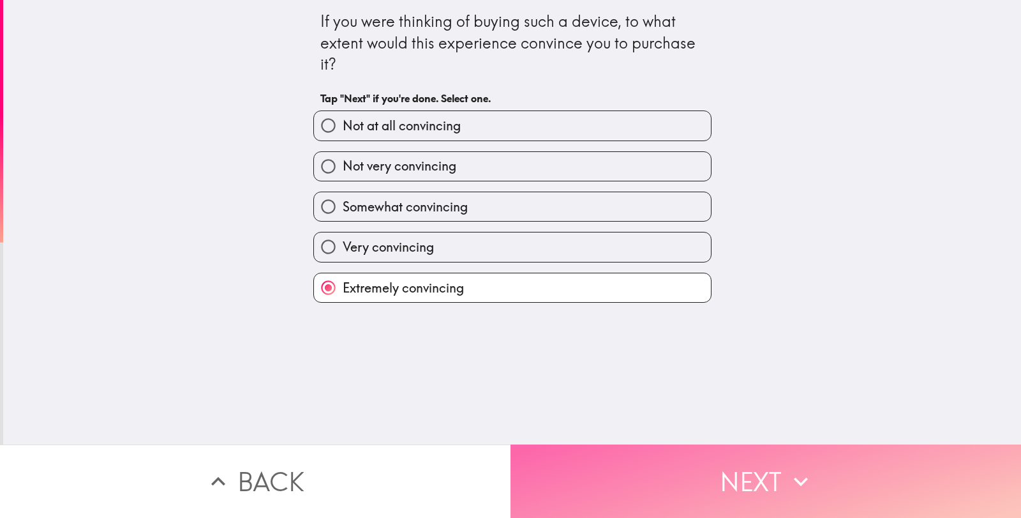
click at [665, 458] on button "Next" at bounding box center [766, 480] width 511 height 73
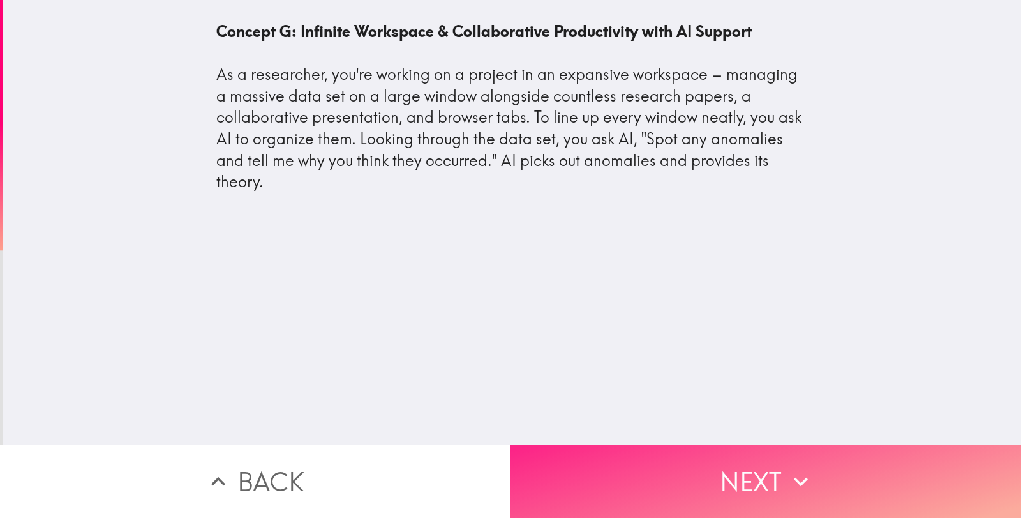
click at [702, 475] on button "Next" at bounding box center [766, 480] width 511 height 73
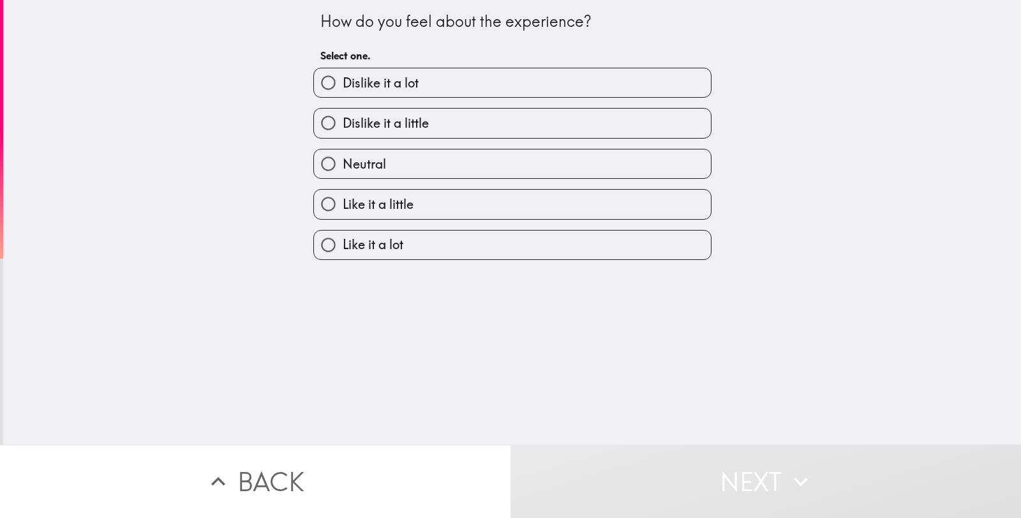
click at [405, 247] on label "Like it a lot" at bounding box center [512, 244] width 397 height 29
click at [343, 247] on input "Like it a lot" at bounding box center [328, 244] width 29 height 29
radio input "true"
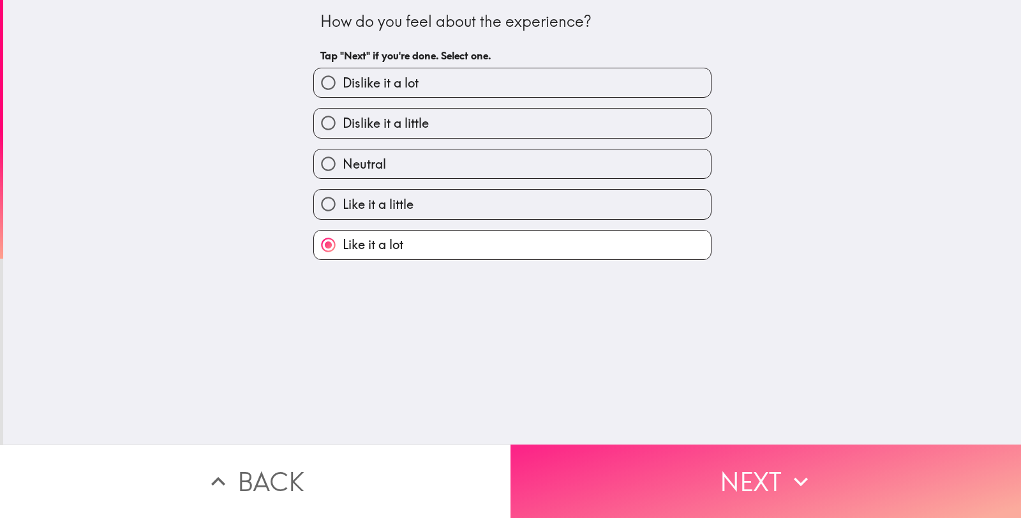
click at [739, 477] on button "Next" at bounding box center [766, 480] width 511 height 73
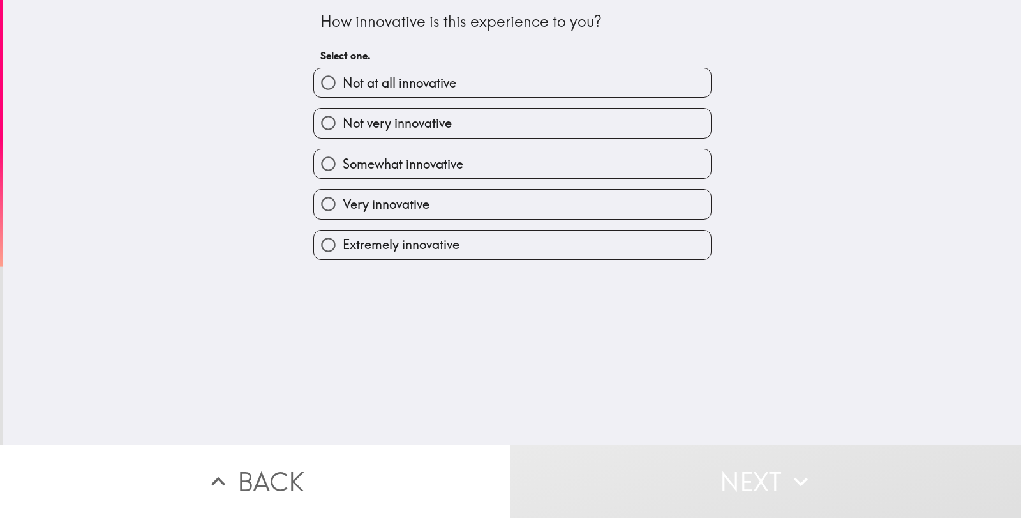
click at [457, 237] on label "Extremely innovative" at bounding box center [512, 244] width 397 height 29
click at [343, 237] on input "Extremely innovative" at bounding box center [328, 244] width 29 height 29
radio input "true"
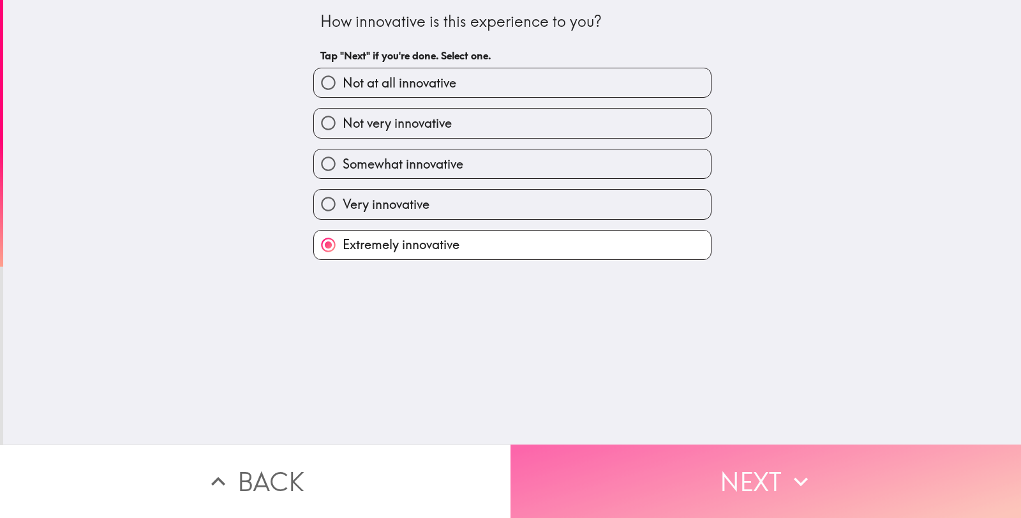
click at [631, 456] on button "Next" at bounding box center [766, 480] width 511 height 73
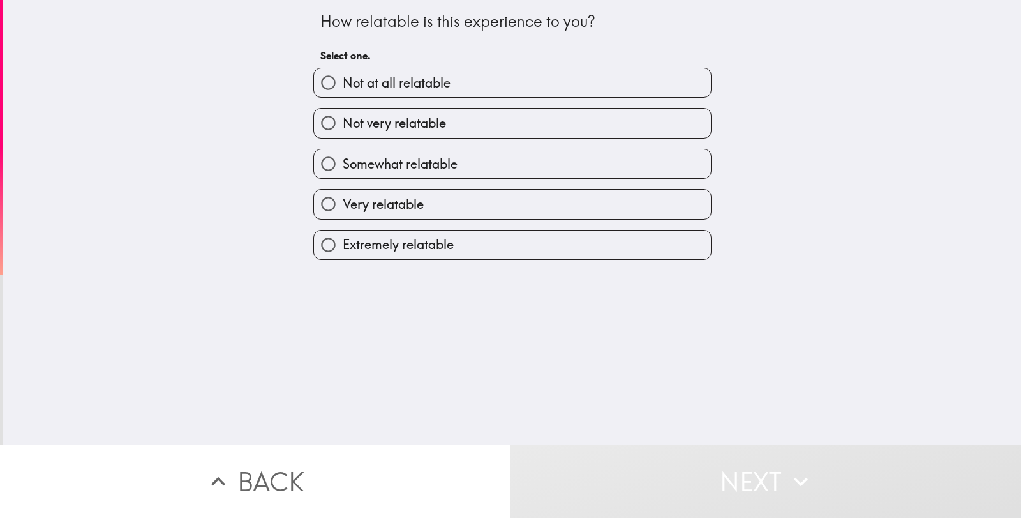
click at [474, 230] on label "Extremely relatable" at bounding box center [512, 244] width 397 height 29
click at [343, 230] on input "Extremely relatable" at bounding box center [328, 244] width 29 height 29
radio input "true"
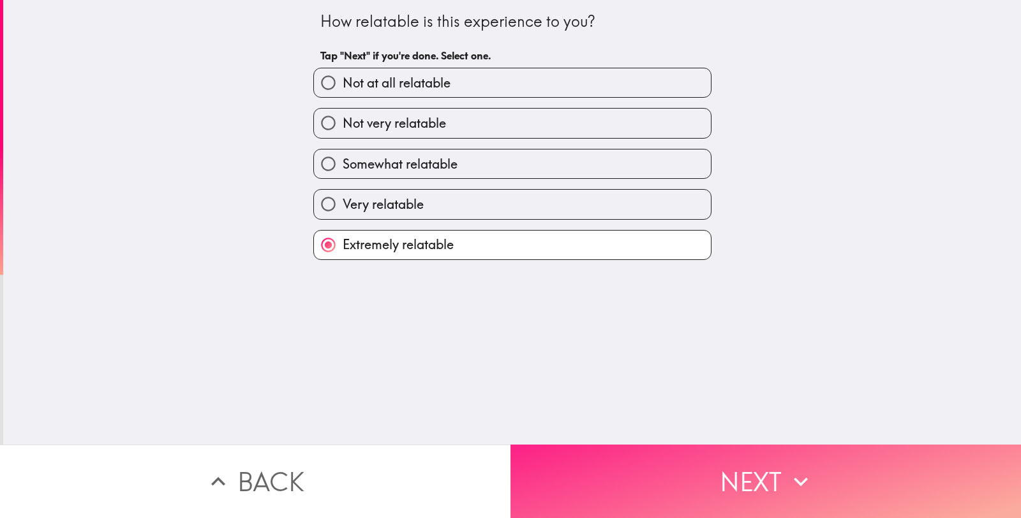
click at [624, 481] on button "Next" at bounding box center [766, 480] width 511 height 73
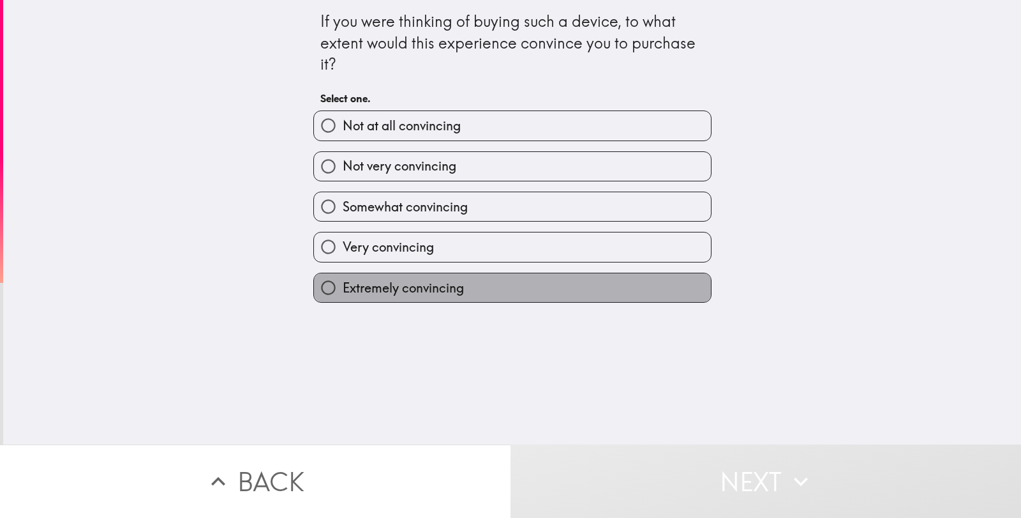
click at [495, 297] on label "Extremely convincing" at bounding box center [512, 287] width 397 height 29
click at [343, 297] on input "Extremely convincing" at bounding box center [328, 287] width 29 height 29
radio input "true"
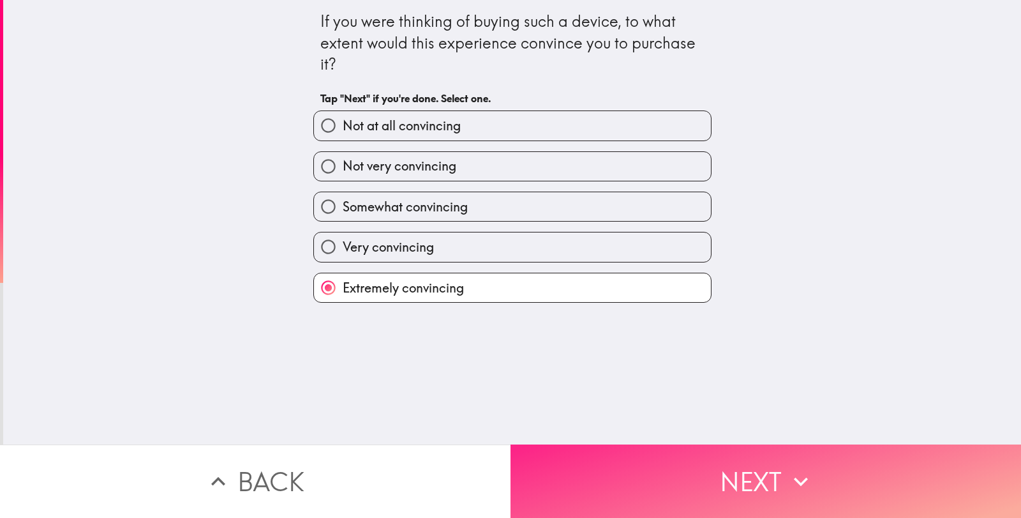
click at [587, 453] on button "Next" at bounding box center [766, 480] width 511 height 73
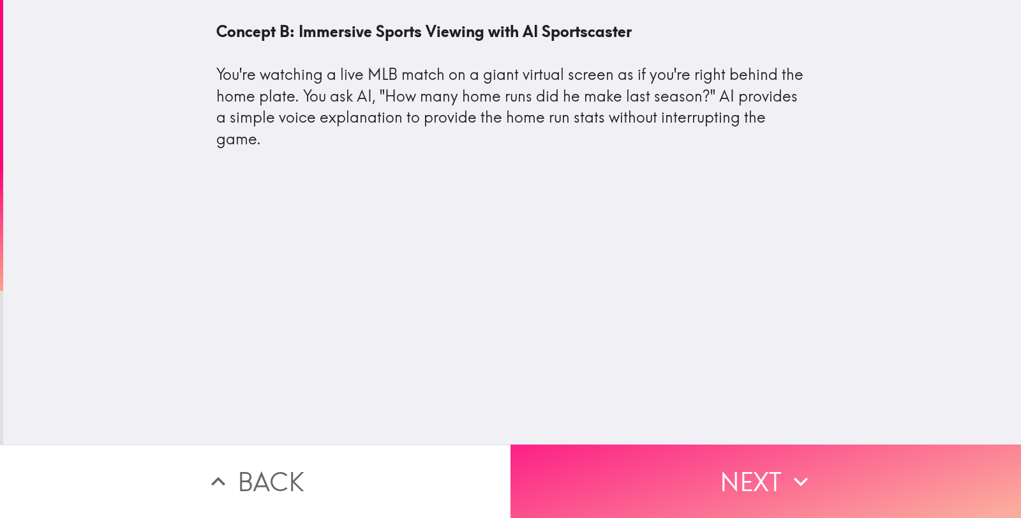
click at [642, 467] on button "Next" at bounding box center [766, 480] width 511 height 73
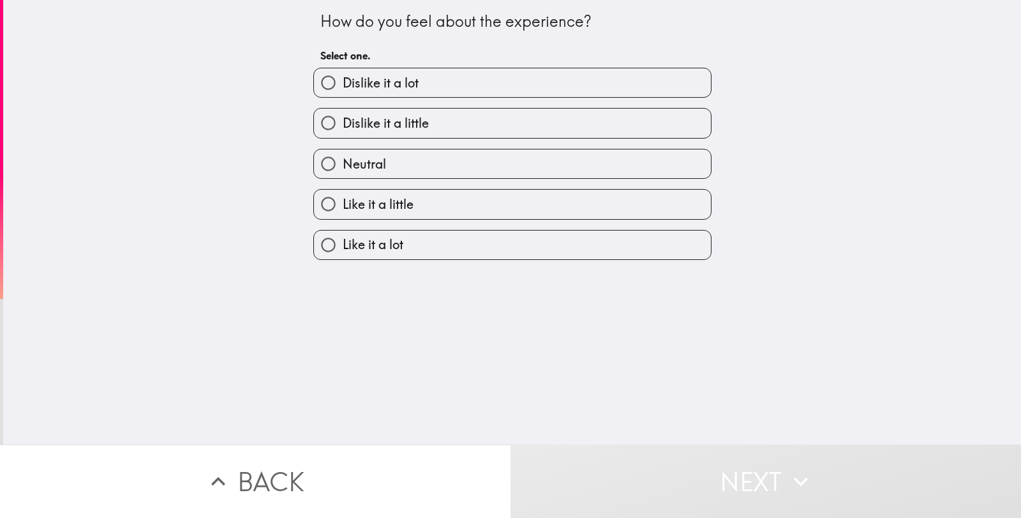
click at [454, 244] on label "Like it a lot" at bounding box center [512, 244] width 397 height 29
click at [343, 244] on input "Like it a lot" at bounding box center [328, 244] width 29 height 29
radio input "true"
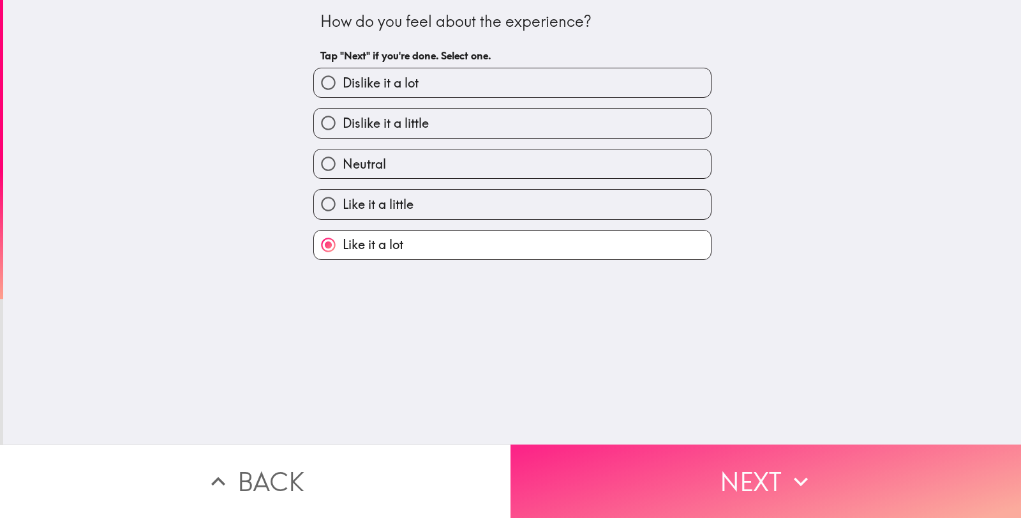
click at [702, 470] on button "Next" at bounding box center [766, 480] width 511 height 73
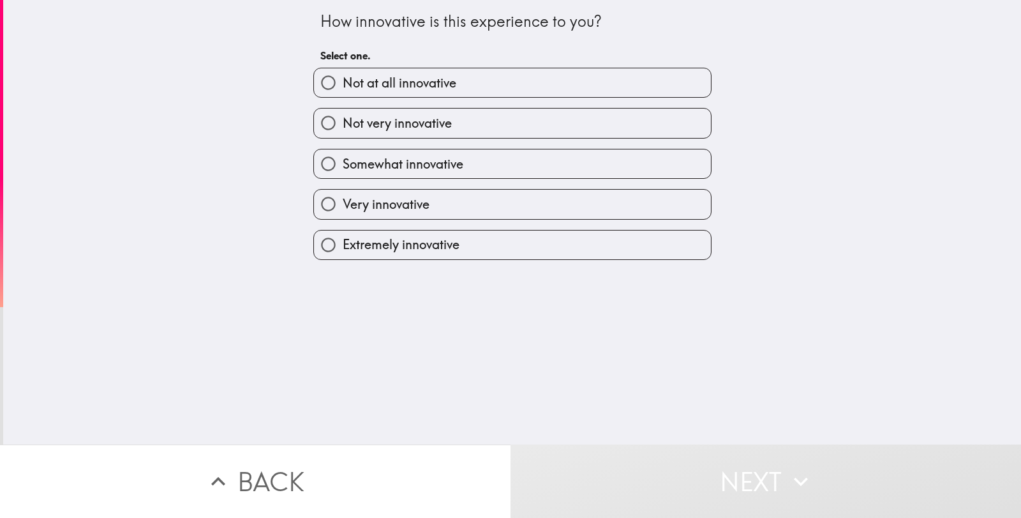
click at [402, 246] on span "Extremely innovative" at bounding box center [401, 245] width 117 height 18
click at [343, 246] on input "Extremely innovative" at bounding box center [328, 244] width 29 height 29
radio input "true"
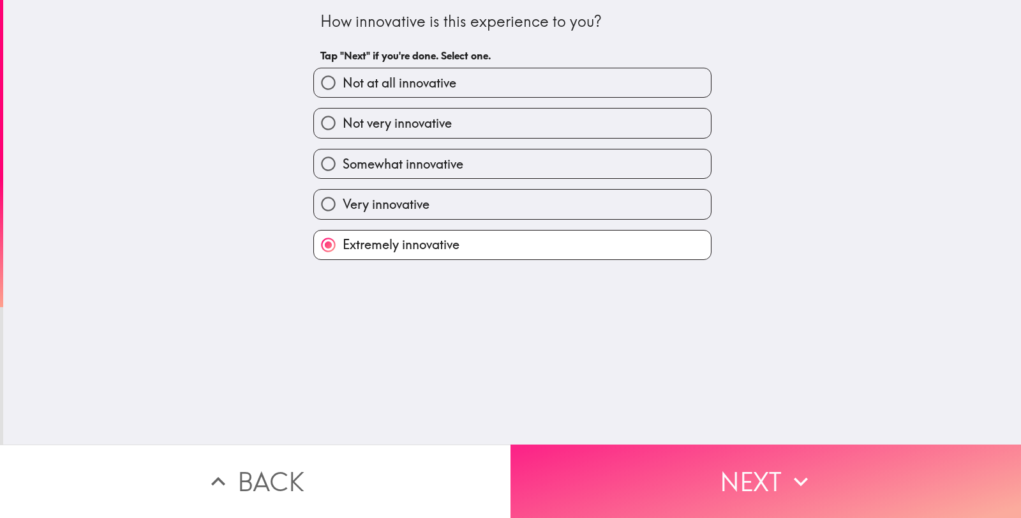
click at [629, 460] on button "Next" at bounding box center [766, 480] width 511 height 73
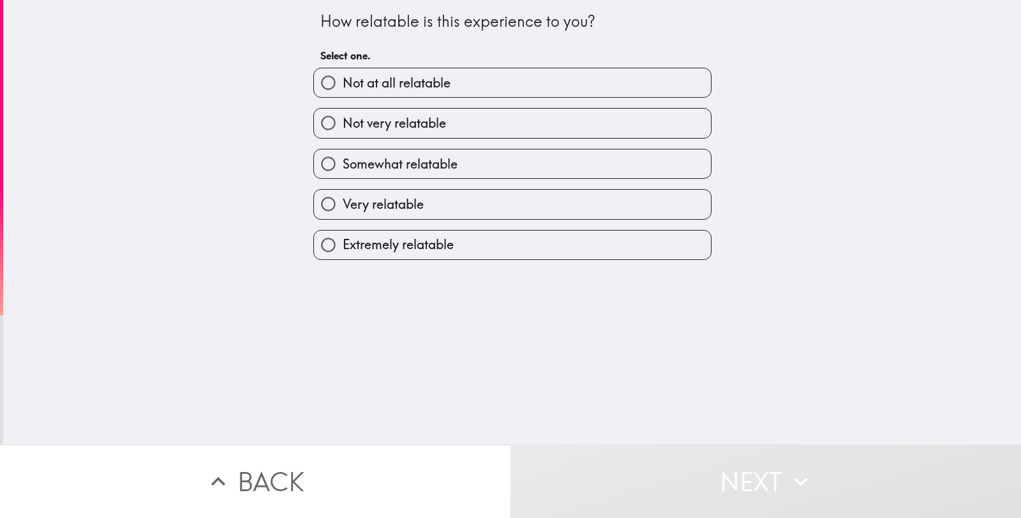
click at [442, 238] on span "Extremely relatable" at bounding box center [398, 245] width 111 height 18
click at [343, 238] on input "Extremely relatable" at bounding box center [328, 244] width 29 height 29
radio input "true"
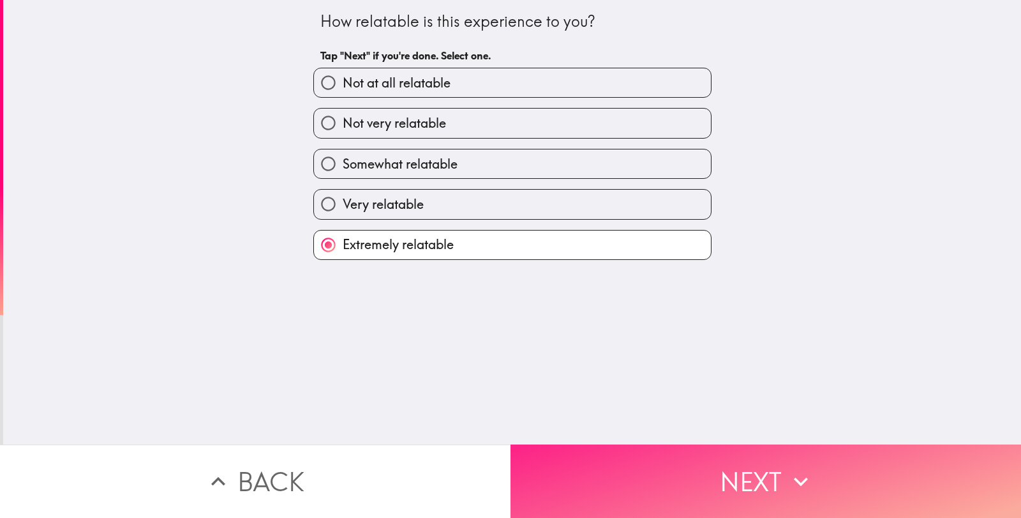
click at [691, 472] on button "Next" at bounding box center [766, 480] width 511 height 73
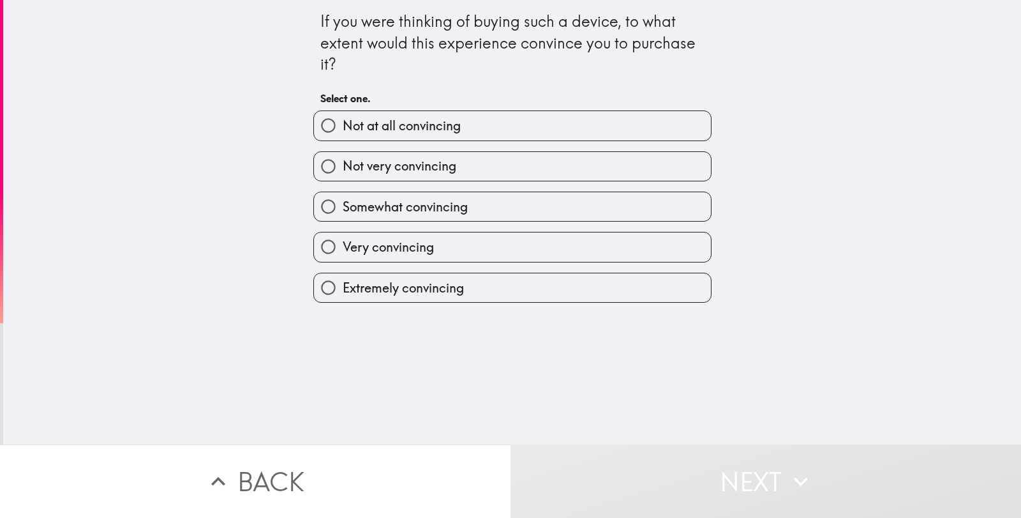
click at [388, 274] on label "Extremely convincing" at bounding box center [512, 287] width 397 height 29
click at [343, 274] on input "Extremely convincing" at bounding box center [328, 287] width 29 height 29
radio input "true"
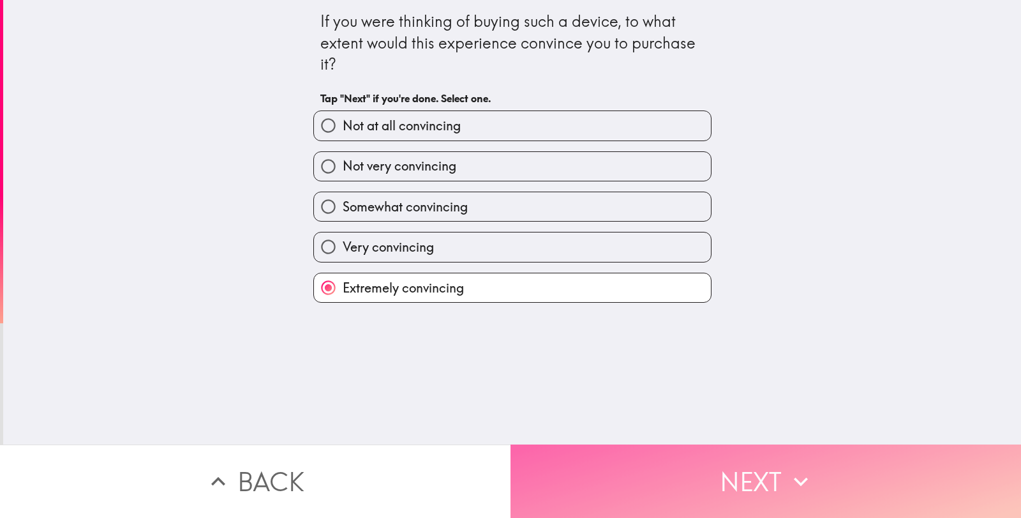
click at [669, 461] on button "Next" at bounding box center [766, 480] width 511 height 73
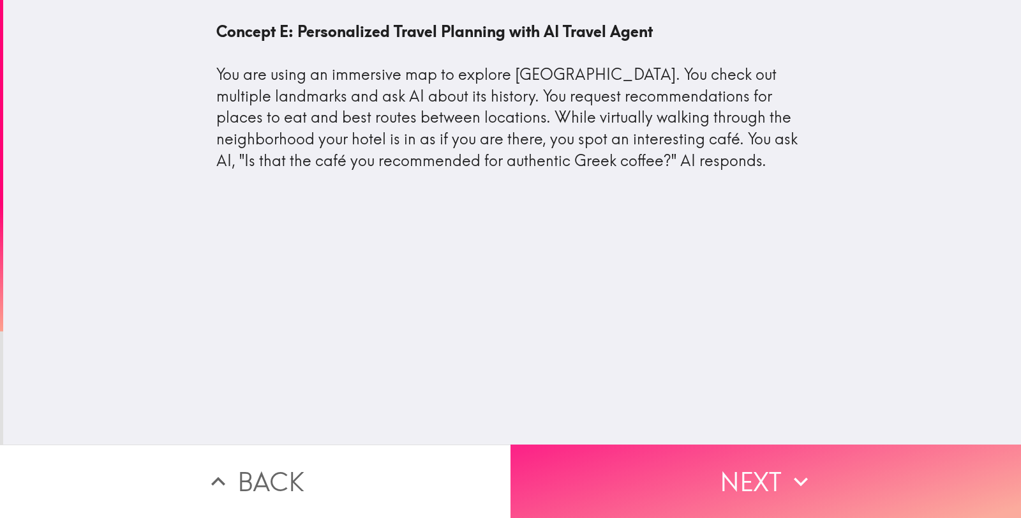
click at [592, 481] on button "Next" at bounding box center [766, 480] width 511 height 73
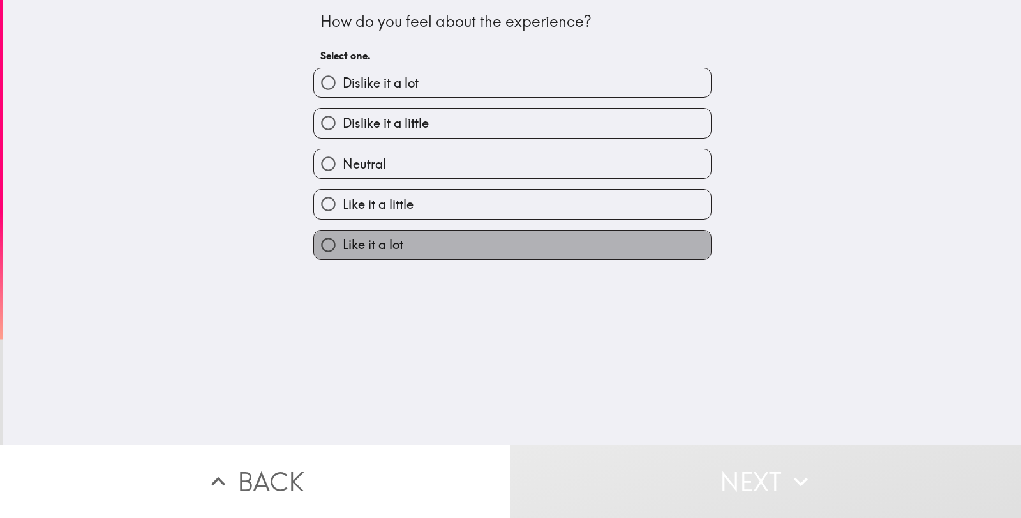
click at [423, 244] on label "Like it a lot" at bounding box center [512, 244] width 397 height 29
click at [343, 244] on input "Like it a lot" at bounding box center [328, 244] width 29 height 29
radio input "true"
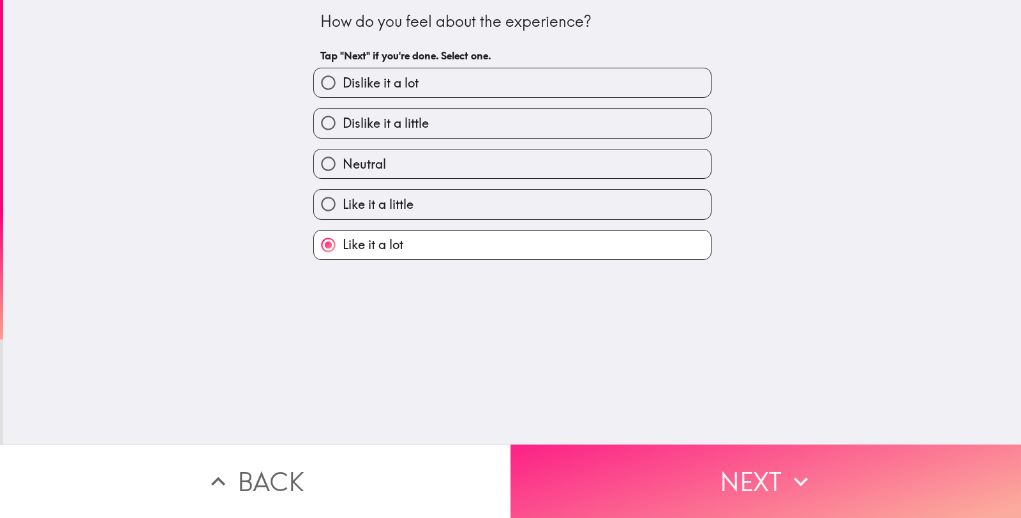
click at [603, 483] on button "Next" at bounding box center [766, 480] width 511 height 73
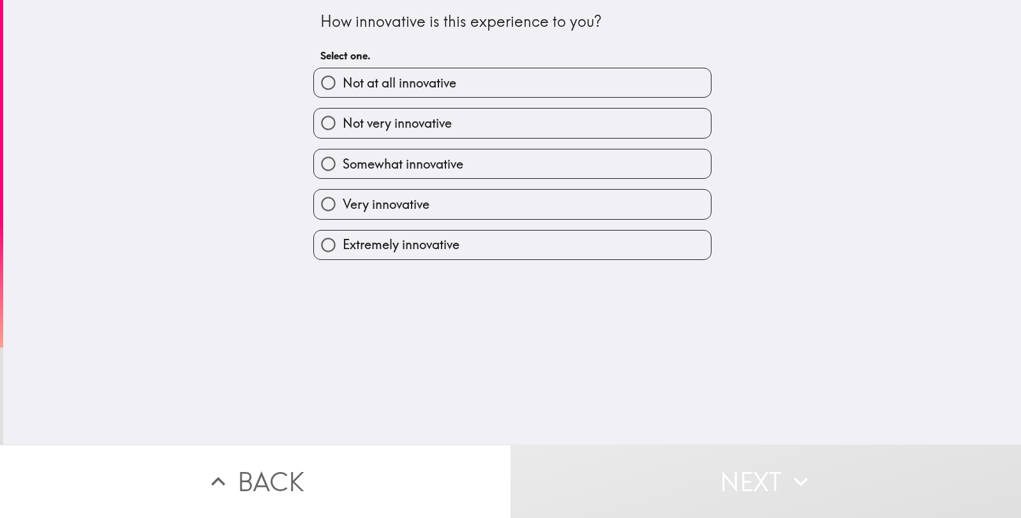
click at [490, 249] on label "Extremely innovative" at bounding box center [512, 244] width 397 height 29
click at [343, 249] on input "Extremely innovative" at bounding box center [328, 244] width 29 height 29
radio input "true"
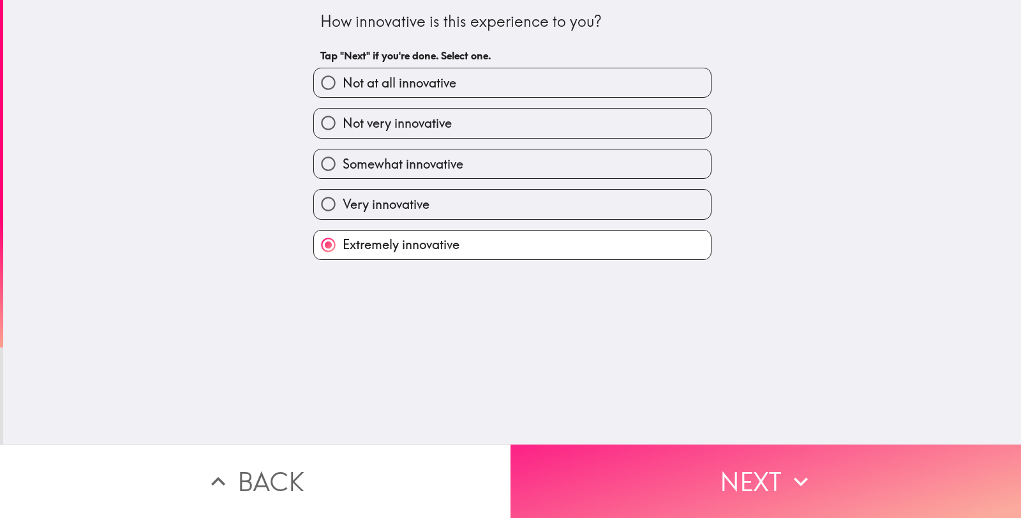
click at [602, 481] on button "Next" at bounding box center [766, 480] width 511 height 73
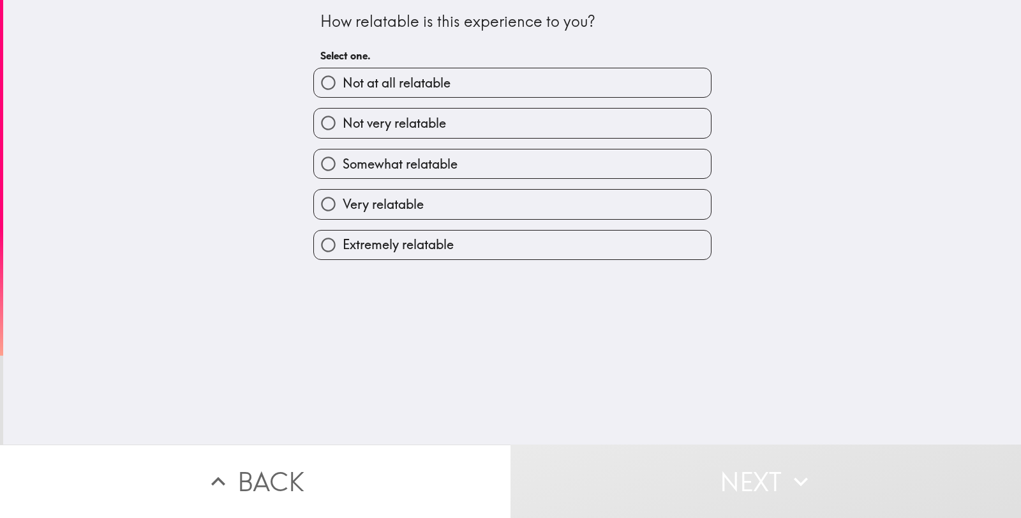
click at [465, 236] on label "Extremely relatable" at bounding box center [512, 244] width 397 height 29
click at [343, 236] on input "Extremely relatable" at bounding box center [328, 244] width 29 height 29
radio input "true"
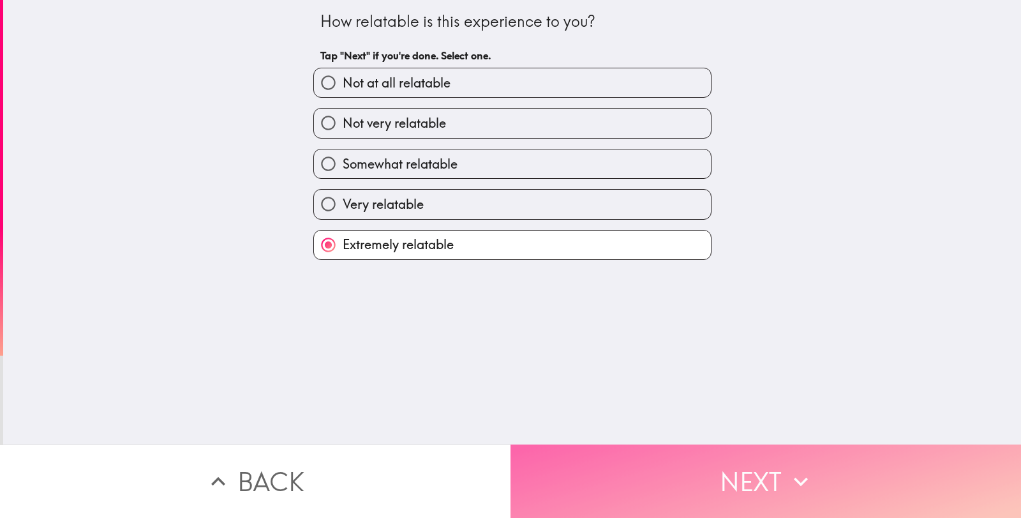
click at [575, 470] on button "Next" at bounding box center [766, 480] width 511 height 73
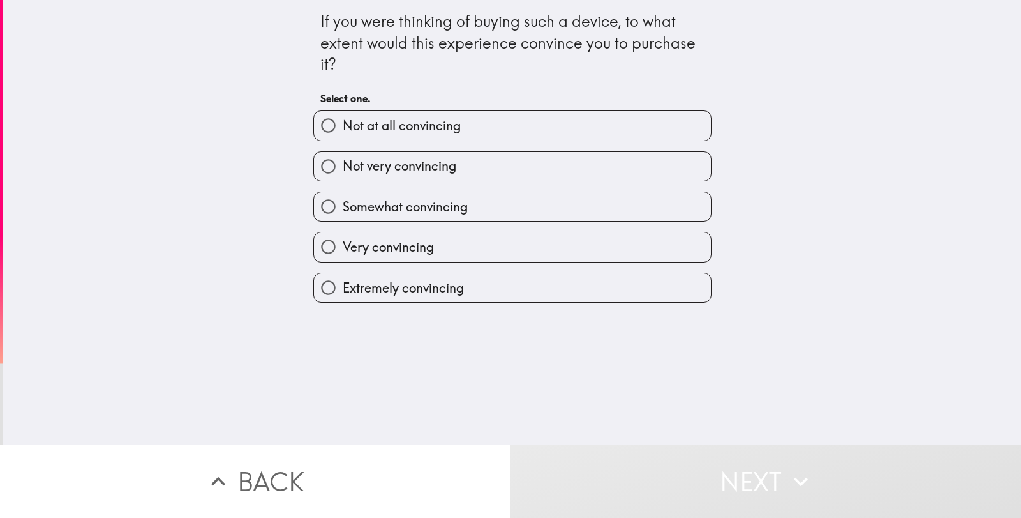
click at [515, 292] on label "Extremely convincing" at bounding box center [512, 287] width 397 height 29
click at [343, 292] on input "Extremely convincing" at bounding box center [328, 287] width 29 height 29
radio input "true"
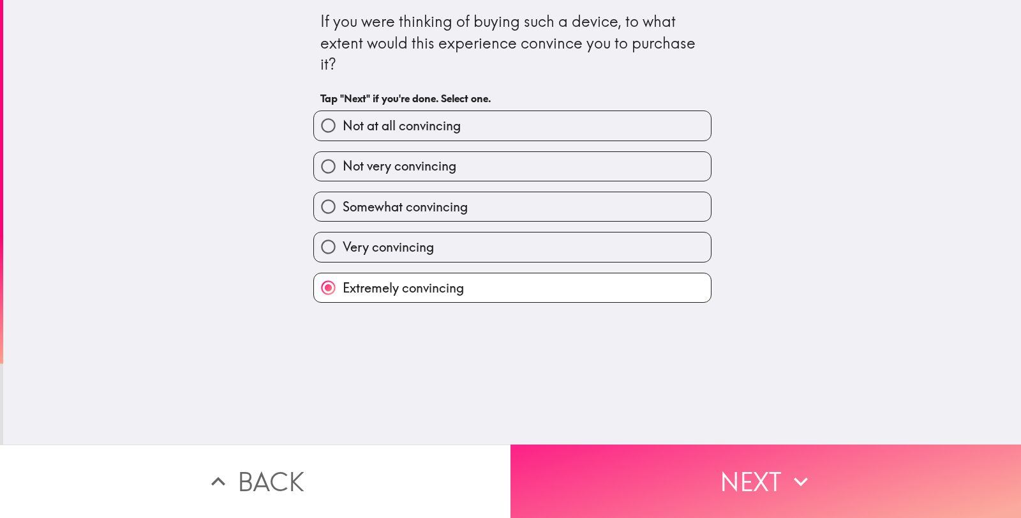
click at [604, 464] on button "Next" at bounding box center [766, 480] width 511 height 73
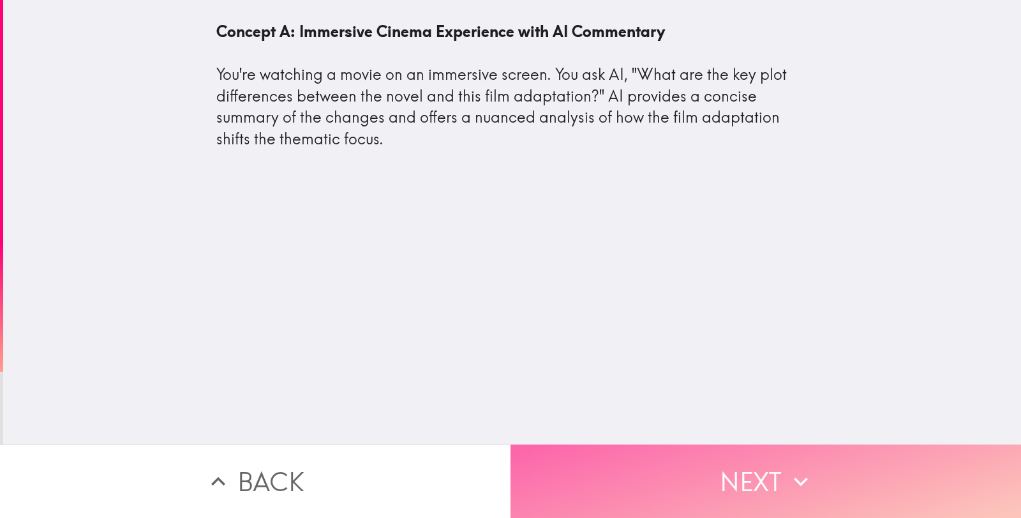
click at [682, 455] on button "Next" at bounding box center [766, 480] width 511 height 73
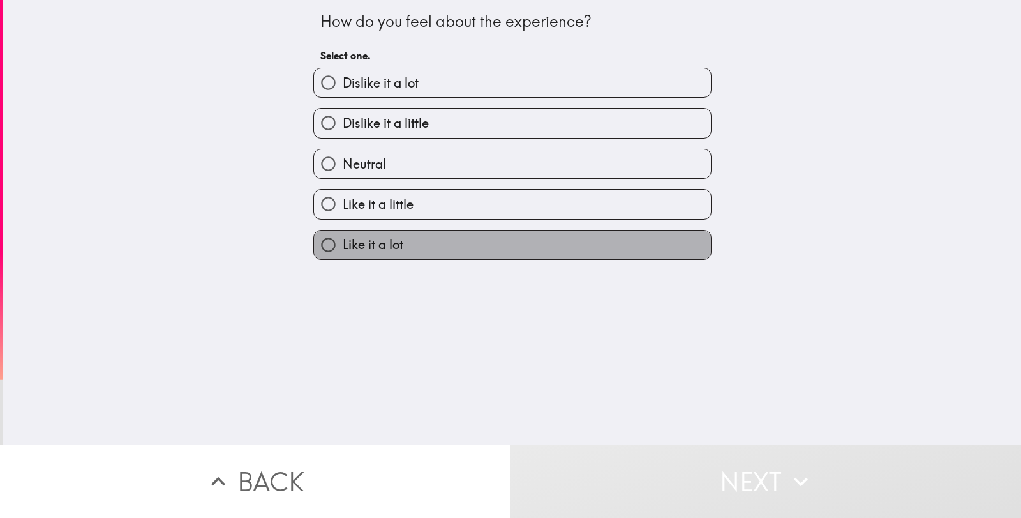
click at [596, 253] on label "Like it a lot" at bounding box center [512, 244] width 397 height 29
click at [343, 253] on input "Like it a lot" at bounding box center [328, 244] width 29 height 29
radio input "true"
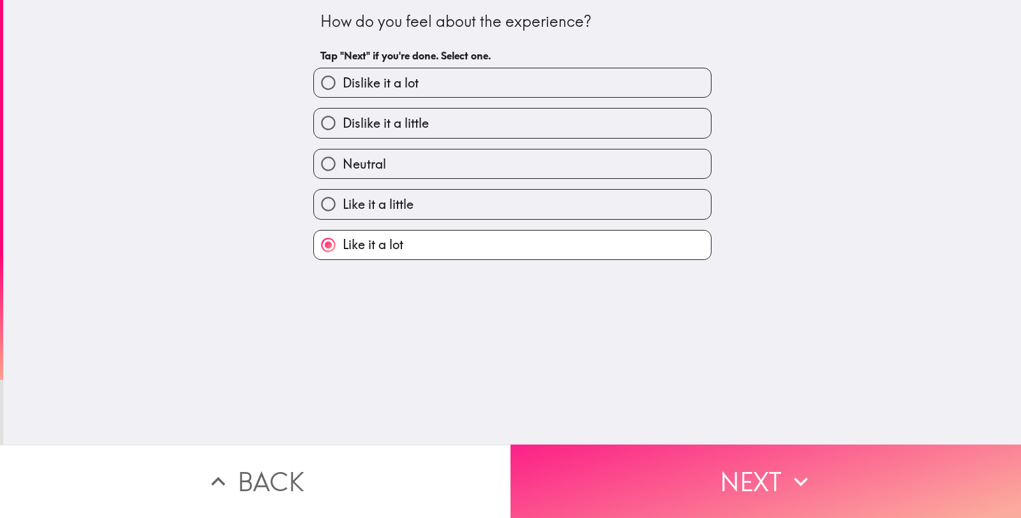
click at [645, 463] on button "Next" at bounding box center [766, 480] width 511 height 73
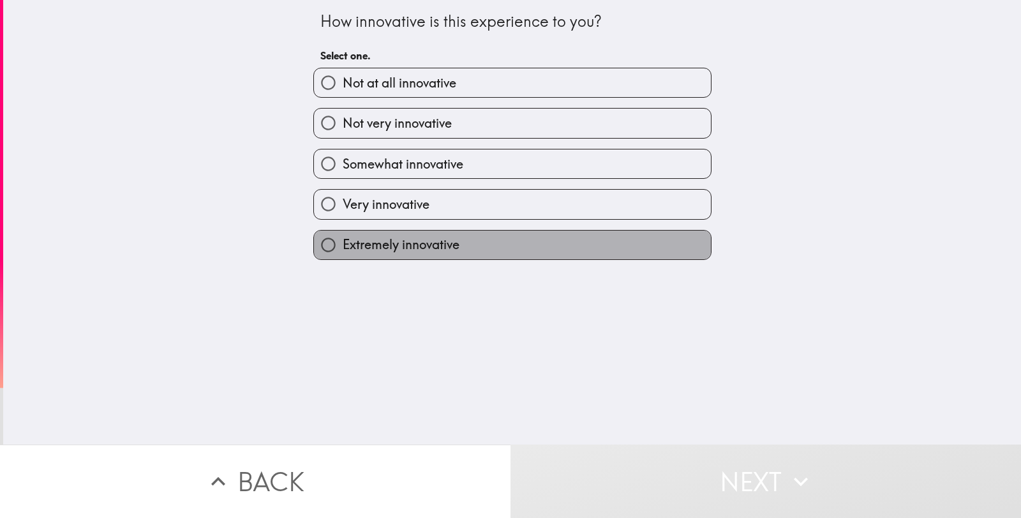
click at [441, 246] on span "Extremely innovative" at bounding box center [401, 245] width 117 height 18
click at [343, 246] on input "Extremely innovative" at bounding box center [328, 244] width 29 height 29
radio input "true"
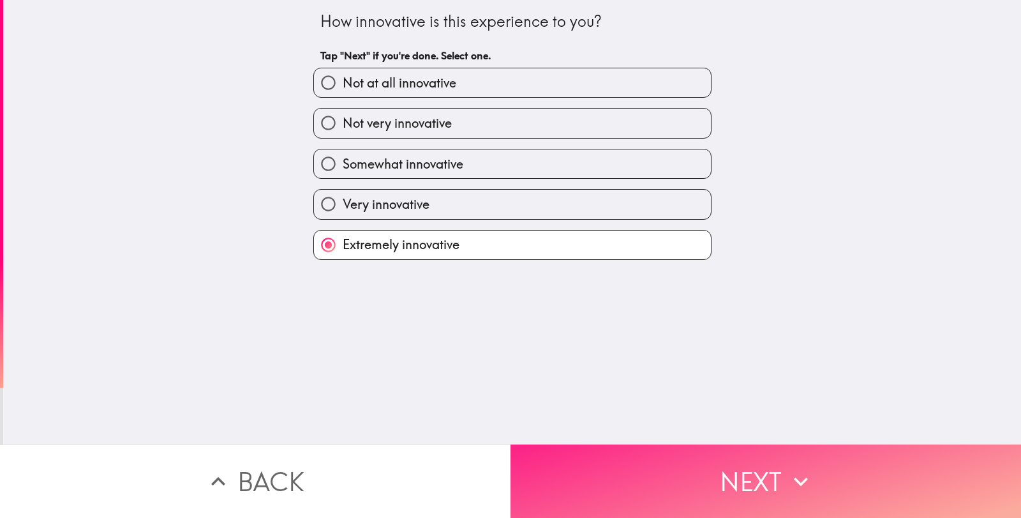
click at [610, 485] on button "Next" at bounding box center [766, 480] width 511 height 73
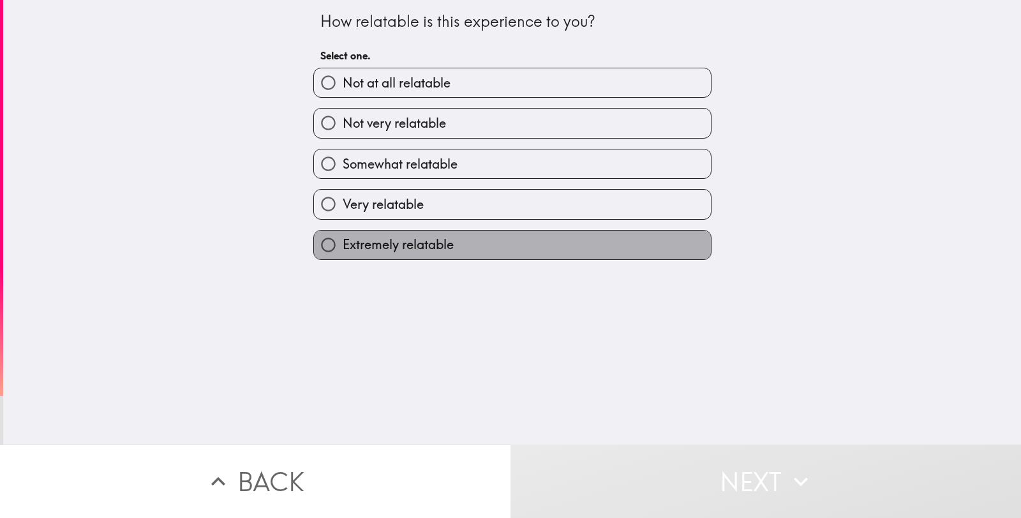
click at [458, 241] on label "Extremely relatable" at bounding box center [512, 244] width 397 height 29
click at [343, 241] on input "Extremely relatable" at bounding box center [328, 244] width 29 height 29
radio input "true"
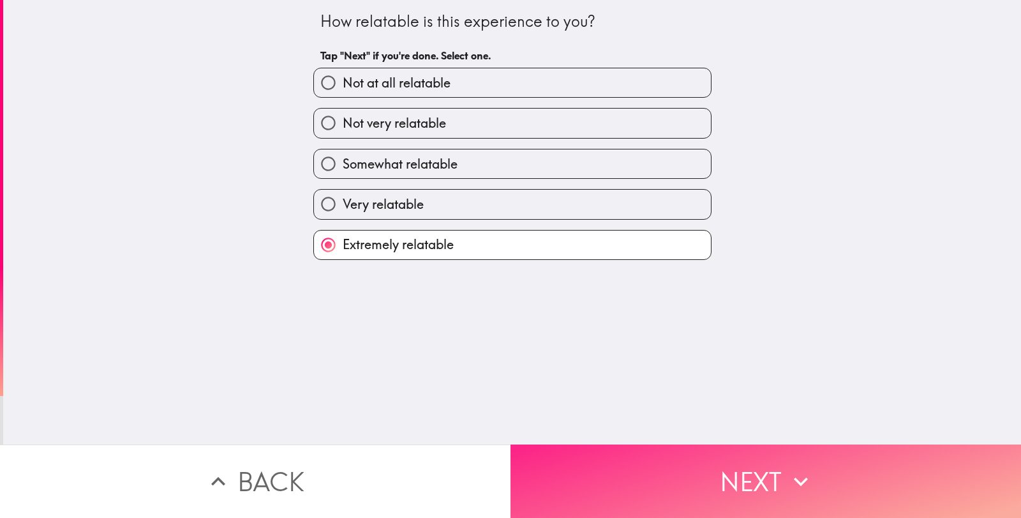
click at [677, 460] on button "Next" at bounding box center [766, 480] width 511 height 73
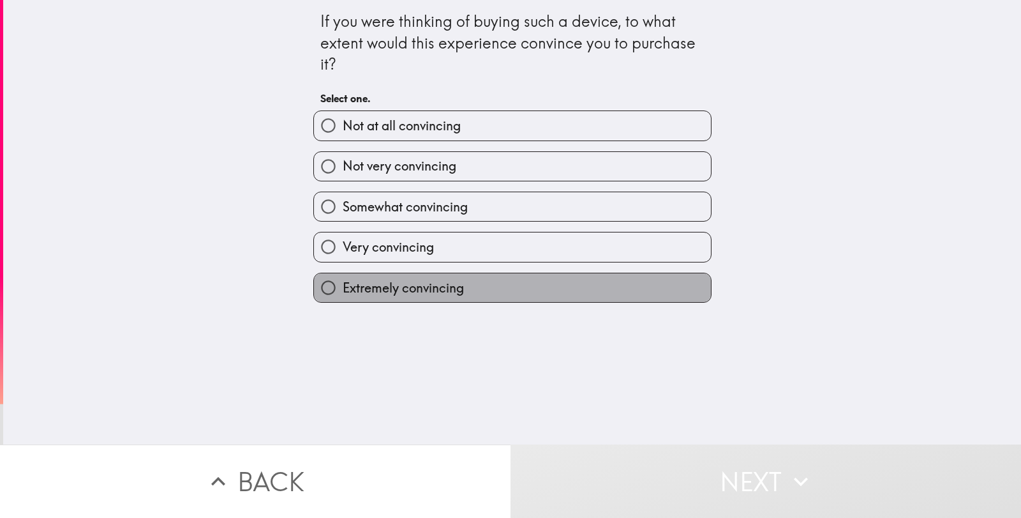
click at [568, 277] on label "Extremely convincing" at bounding box center [512, 287] width 397 height 29
click at [343, 277] on input "Extremely convincing" at bounding box center [328, 287] width 29 height 29
radio input "true"
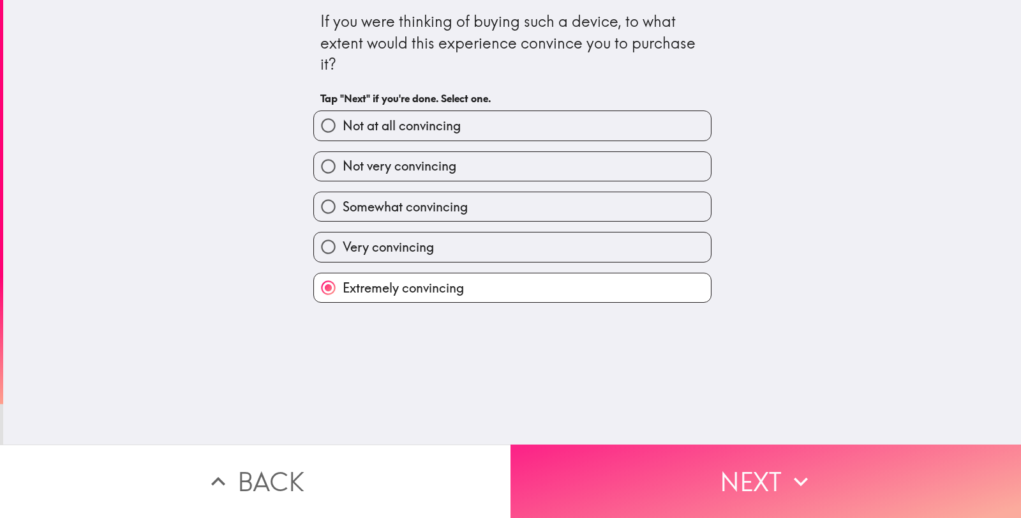
click at [671, 445] on button "Next" at bounding box center [766, 480] width 511 height 73
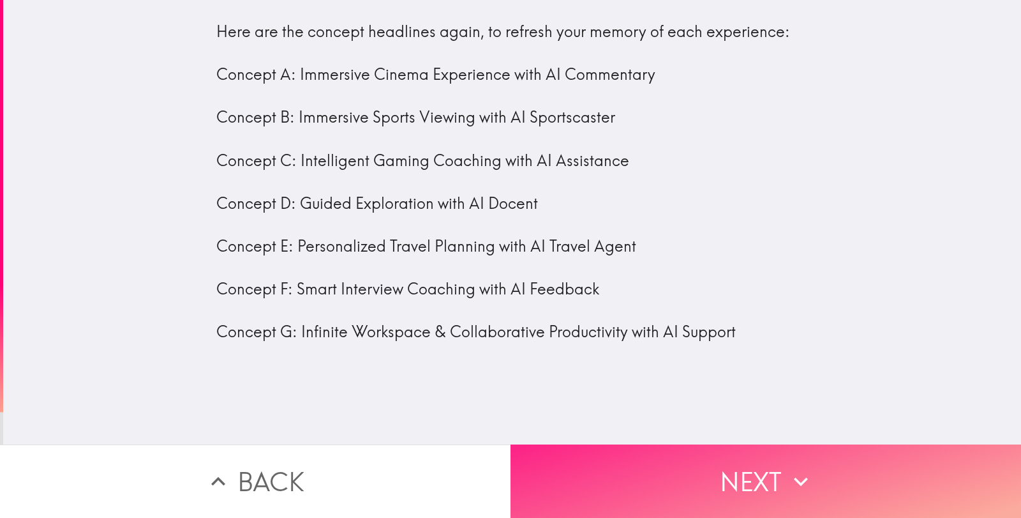
click at [632, 475] on button "Next" at bounding box center [766, 480] width 511 height 73
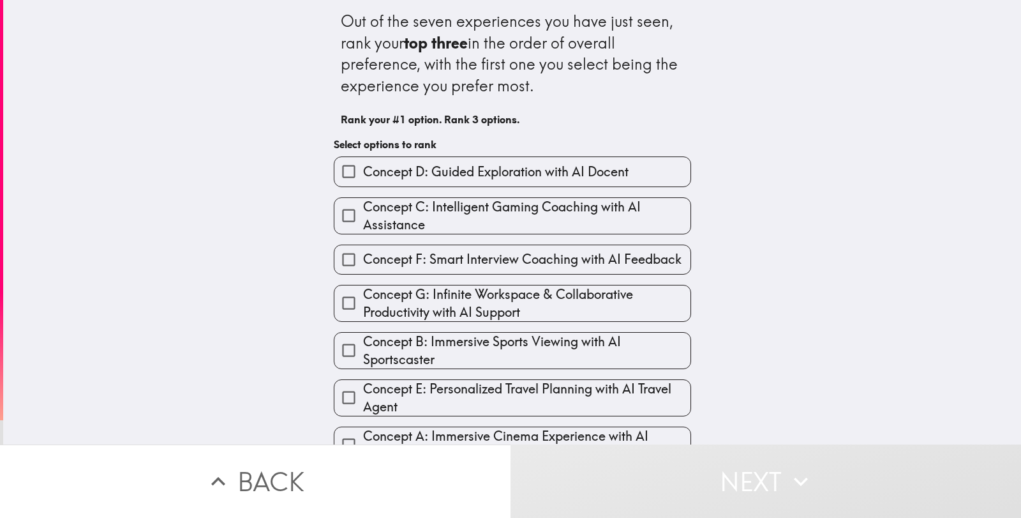
click at [503, 223] on span "Concept C: Intelligent Gaming Coaching with AI Assistance" at bounding box center [527, 216] width 328 height 36
click at [363, 223] on input "Concept C: Intelligent Gaming Coaching with AI Assistance" at bounding box center [349, 215] width 29 height 29
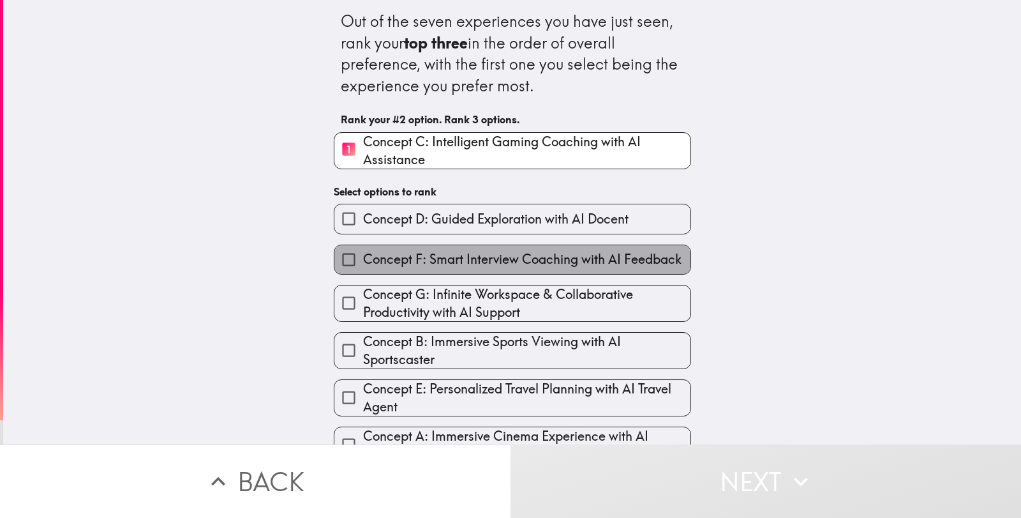
click at [496, 258] on span "Concept F: Smart Interview Coaching with AI Feedback" at bounding box center [522, 259] width 319 height 18
click at [363, 258] on input "Concept F: Smart Interview Coaching with AI Feedback" at bounding box center [349, 259] width 29 height 29
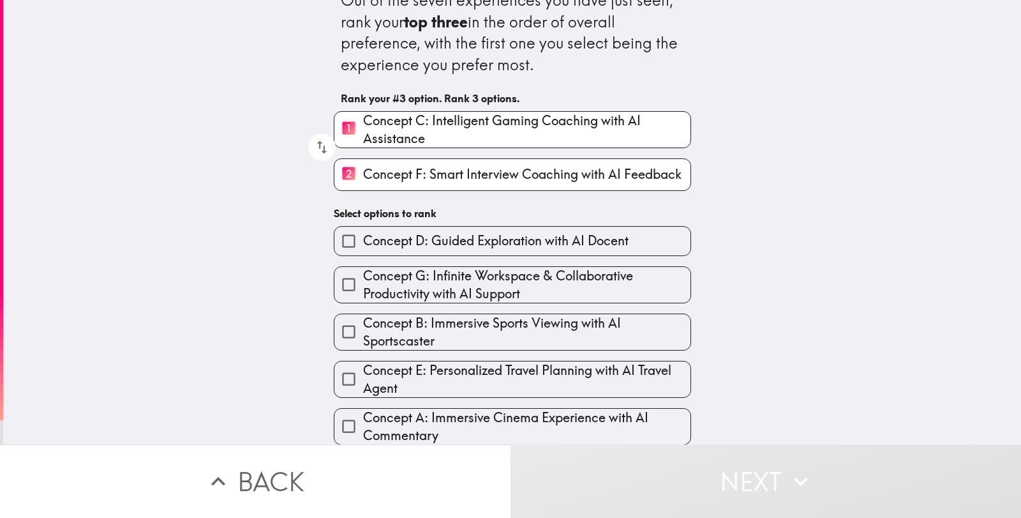
scroll to position [33, 0]
click at [504, 368] on span "Concept E: Personalized Travel Planning with AI Travel Agent" at bounding box center [527, 379] width 328 height 36
click at [363, 368] on input "Concept E: Personalized Travel Planning with AI Travel Agent" at bounding box center [349, 378] width 29 height 29
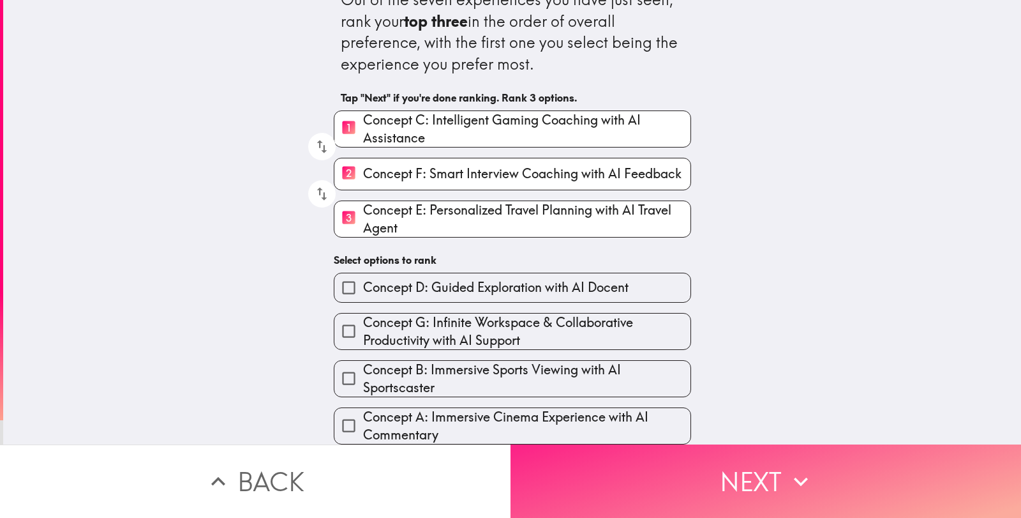
click at [633, 465] on button "Next" at bounding box center [766, 480] width 511 height 73
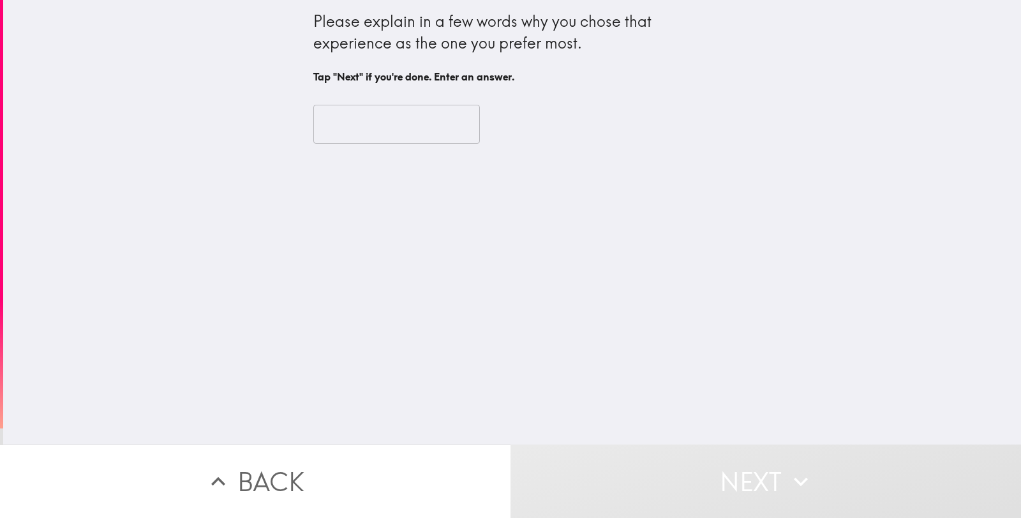
click at [417, 115] on input "text" at bounding box center [396, 125] width 167 height 40
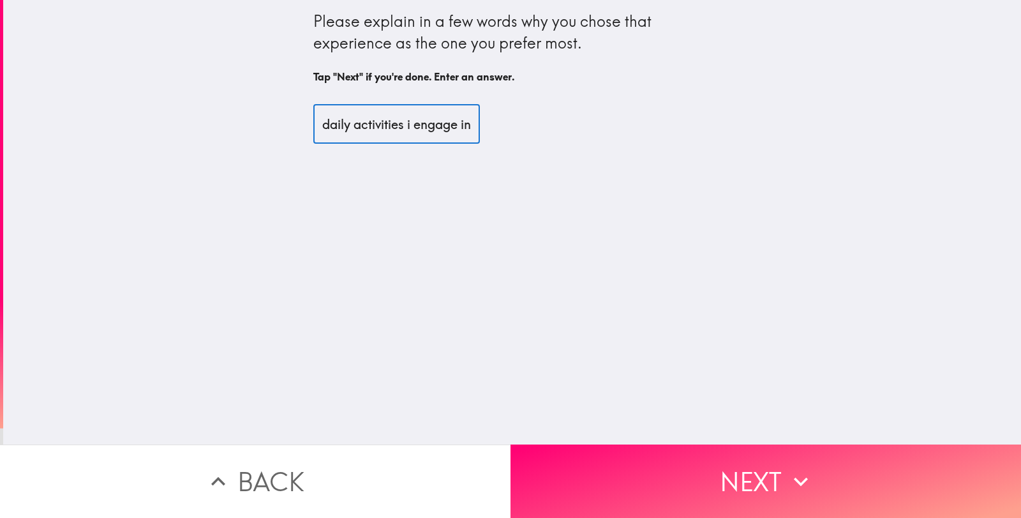
scroll to position [0, 208]
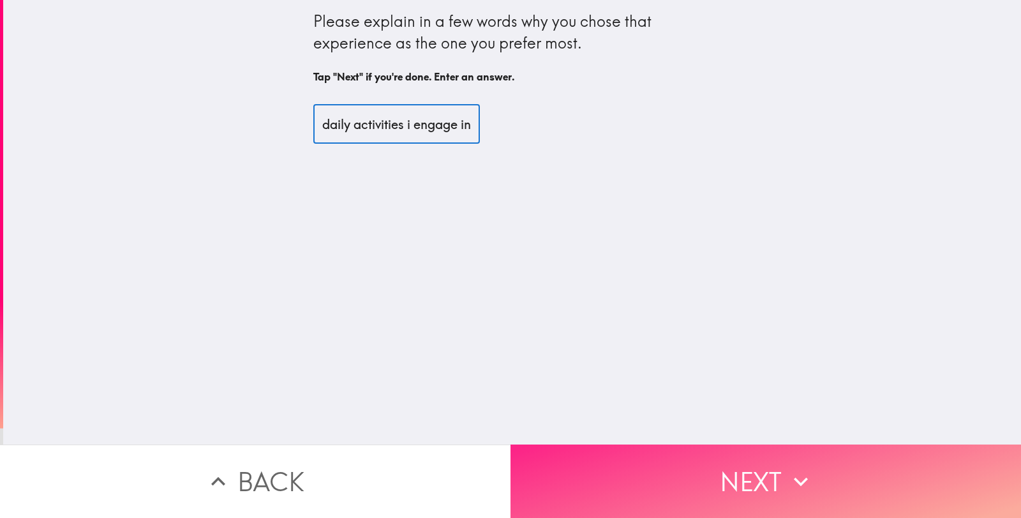
type input "They'll be extremely useful to the daily activities i engage in"
click at [731, 463] on button "Next" at bounding box center [766, 480] width 511 height 73
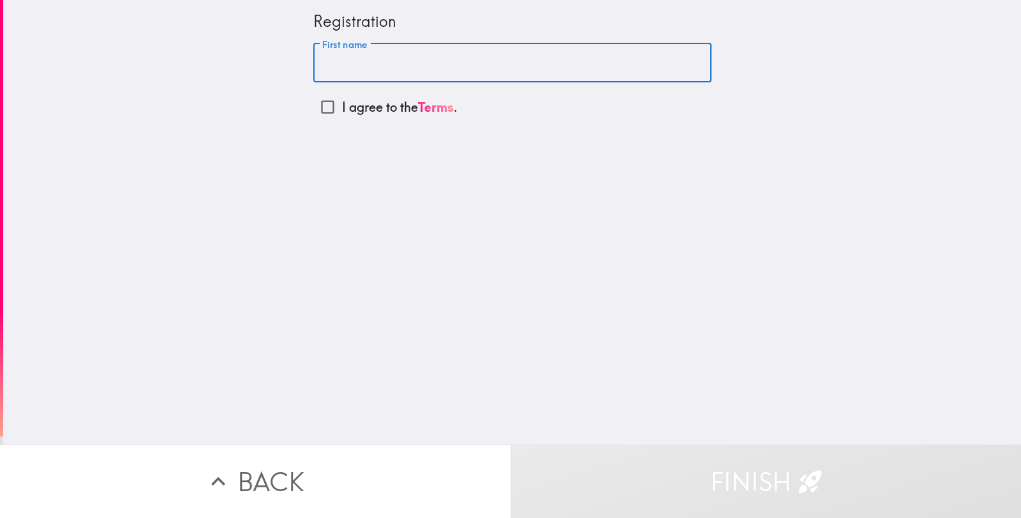
click at [416, 66] on input "First name" at bounding box center [512, 63] width 398 height 40
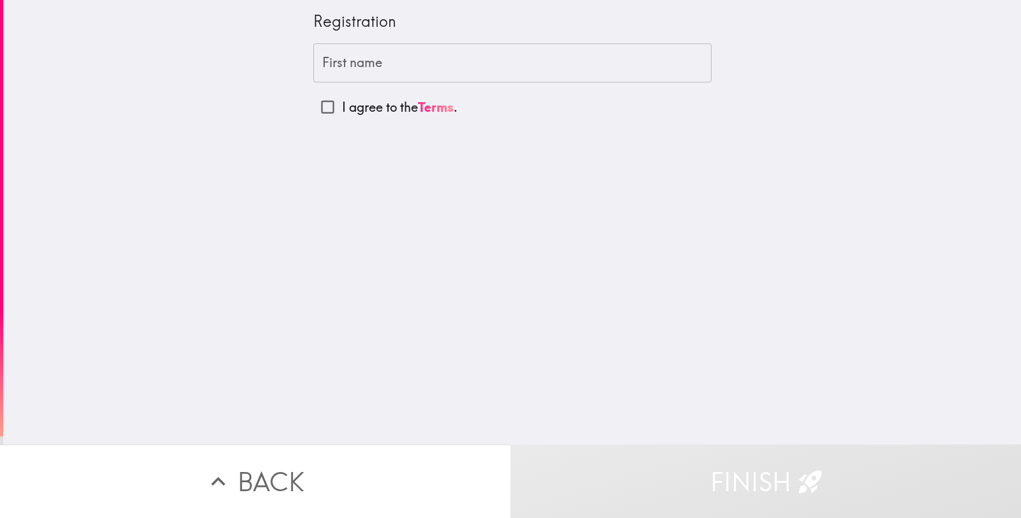
click at [146, 305] on div "Registration First name First name I agree to the Terms ." at bounding box center [512, 222] width 1018 height 444
click at [382, 59] on input "First name" at bounding box center [512, 63] width 398 height 40
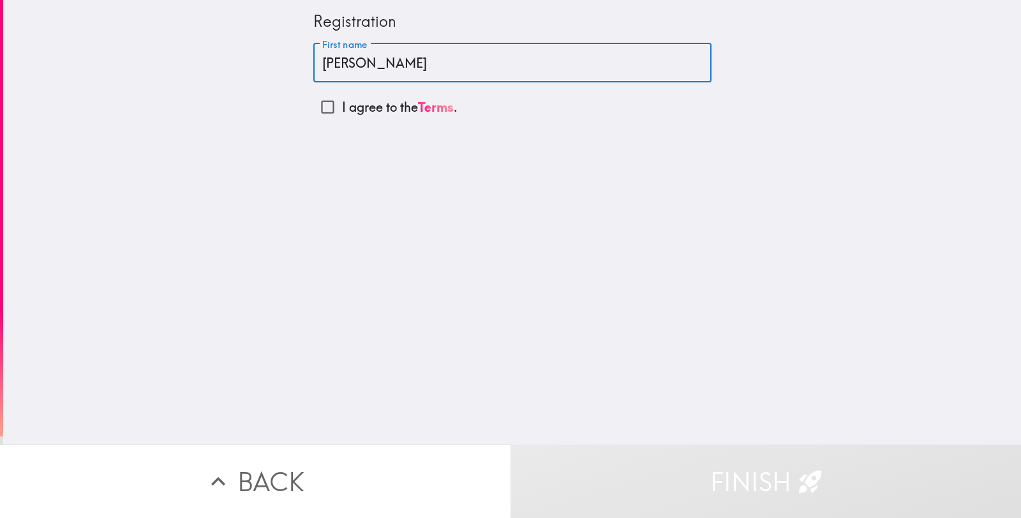
type input "[PERSON_NAME]"
click at [326, 105] on input "I agree to the Terms ." at bounding box center [327, 107] width 29 height 29
checkbox input "true"
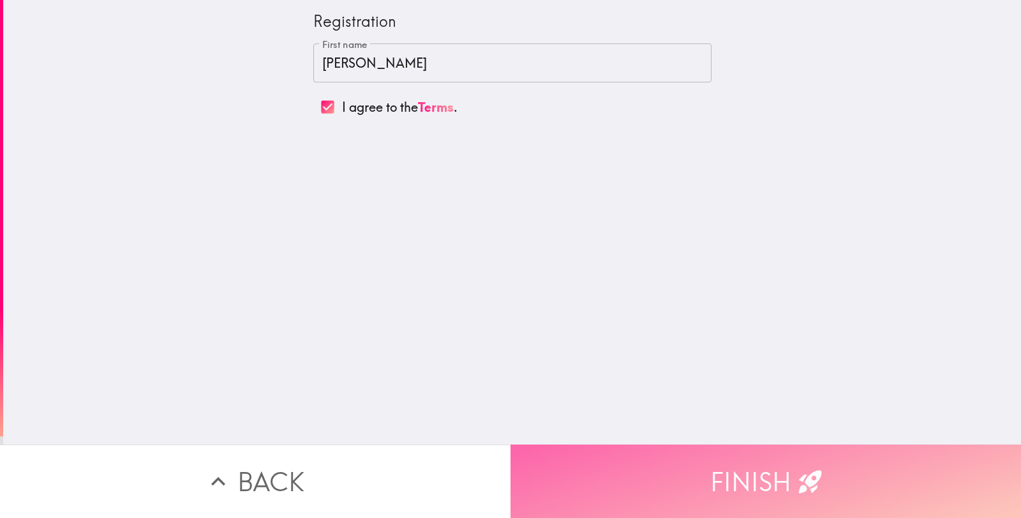
click at [684, 460] on button "Finish" at bounding box center [766, 480] width 511 height 73
